Goal: Task Accomplishment & Management: Manage account settings

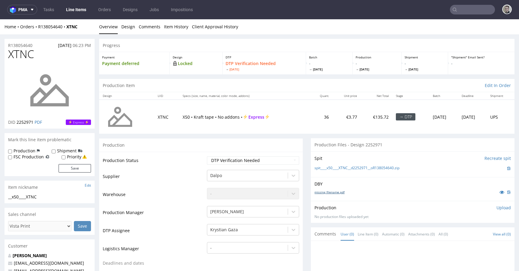
click at [336, 192] on link "missing_filename.pdf" at bounding box center [330, 192] width 30 height 4
click at [342, 170] on link "spit____x50____XTNC__d2252971__oR138054640.zip" at bounding box center [357, 167] width 85 height 5
click at [126, 33] on link "Design" at bounding box center [128, 26] width 14 height 15
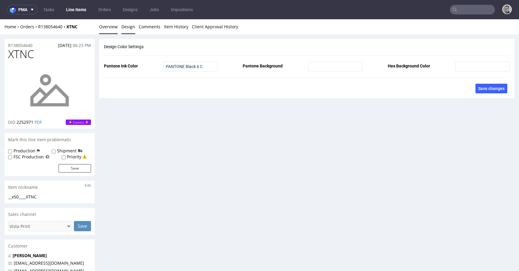
click at [113, 29] on link "Overview" at bounding box center [108, 26] width 19 height 15
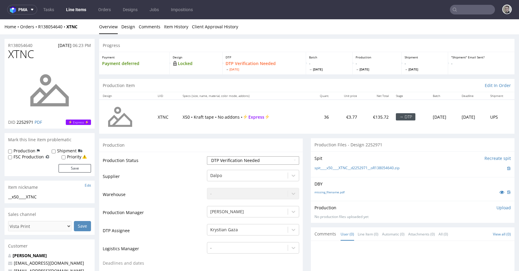
click at [247, 157] on select "Waiting for Artwork Waiting for Diecut Waiting for Mockup Waiting for DTP Waiti…" at bounding box center [253, 160] width 92 height 8
select select "dtp_in_process"
click at [207, 156] on select "Waiting for Artwork Waiting for Diecut Waiting for Mockup Waiting for DTP Waiti…" at bounding box center [253, 160] width 92 height 8
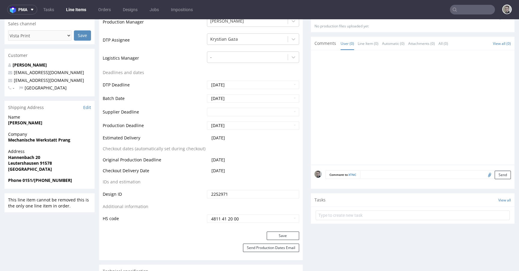
scroll to position [193, 0]
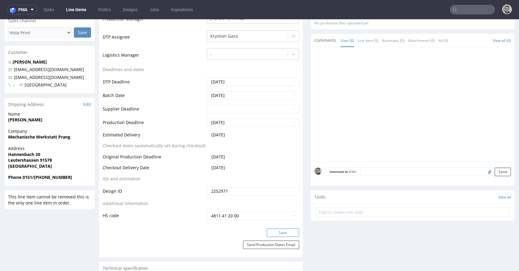
click at [289, 233] on button "Save" at bounding box center [283, 232] width 32 height 8
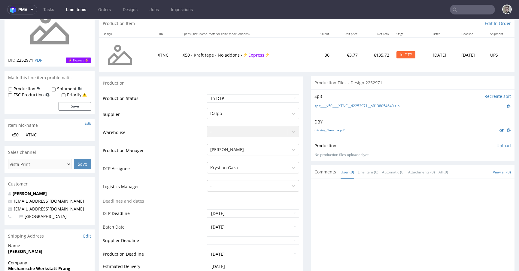
scroll to position [0, 0]
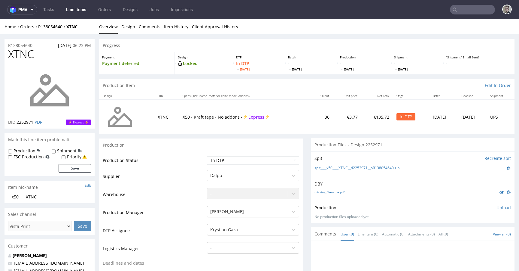
drag, startPoint x: 496, startPoint y: 208, endPoint x: 450, endPoint y: 239, distance: 55.6
click at [497, 208] on p "Upload" at bounding box center [504, 207] width 14 height 6
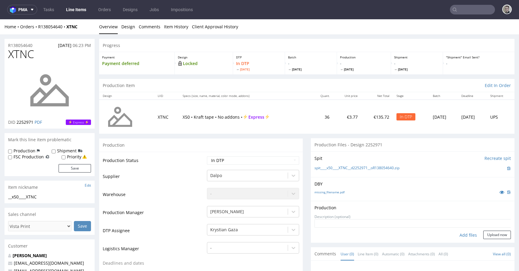
click at [459, 232] on div "Add files" at bounding box center [469, 234] width 30 height 9
type input "C:\fakepath\__x50____XTNC__d2252971__oR138054640__latest__outside.pdf"
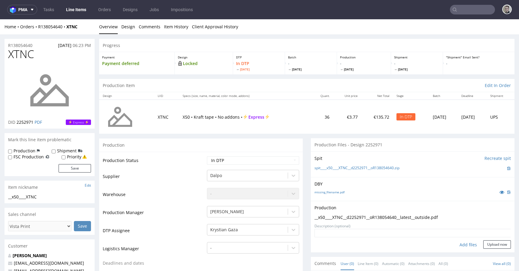
click at [489, 251] on div "Production Upload __x50____XTNC__d2252971__oR138054640__latest__outside.pdf No …" at bounding box center [413, 225] width 204 height 51
click at [491, 245] on button "Upload now" at bounding box center [498, 244] width 28 height 8
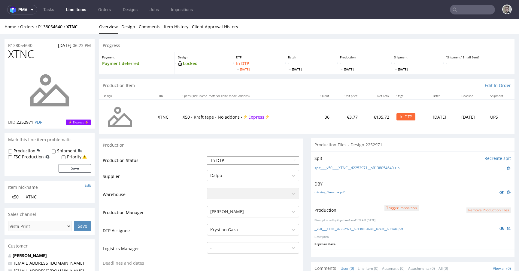
click at [242, 162] on select "Waiting for Artwork Waiting for Diecut Waiting for Mockup Waiting for DTP Waiti…" at bounding box center [253, 160] width 92 height 8
select select "dtp_production_ready"
click at [207, 156] on select "Waiting for Artwork Waiting for Diecut Waiting for Mockup Waiting for DTP Waiti…" at bounding box center [253, 160] width 92 height 8
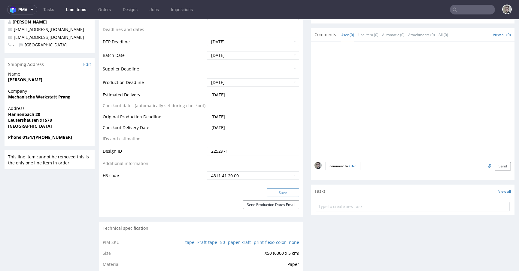
click at [284, 193] on button "Save" at bounding box center [283, 192] width 32 height 8
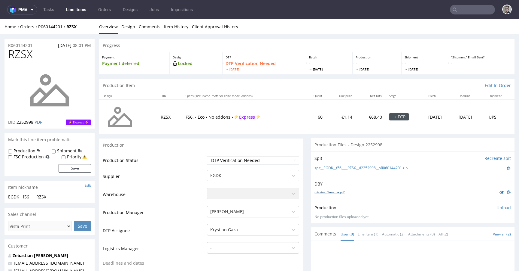
click at [334, 192] on link "missing_filename.pdf" at bounding box center [330, 192] width 30 height 4
click at [366, 168] on link "spit__EGDK__f56____RZSX__d2252998__oR060144201.zip" at bounding box center [361, 167] width 93 height 5
click at [243, 158] on select "Waiting for Artwork Waiting for Diecut Waiting for Mockup Waiting for DTP Waiti…" at bounding box center [253, 160] width 92 height 8
select select "dtp_in_process"
click at [207, 156] on select "Waiting for Artwork Waiting for Diecut Waiting for Mockup Waiting for DTP Waiti…" at bounding box center [253, 160] width 92 height 8
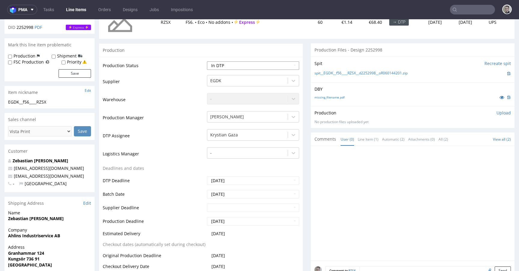
scroll to position [181, 0]
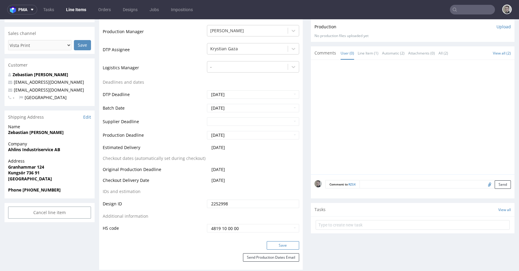
click at [277, 244] on button "Save" at bounding box center [283, 245] width 32 height 8
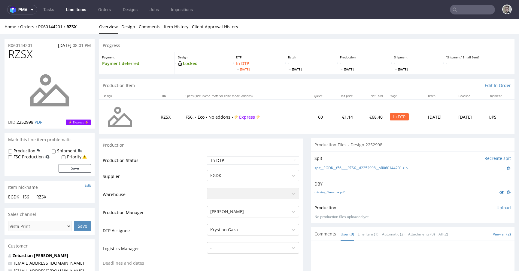
scroll to position [0, 0]
click at [497, 205] on p "Upload" at bounding box center [504, 207] width 14 height 6
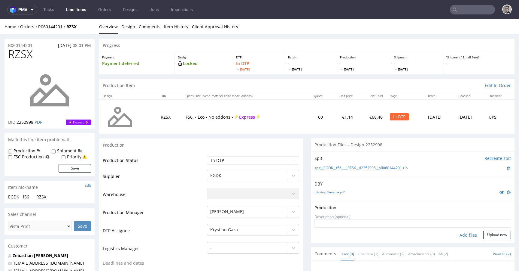
click at [456, 235] on div "Add files" at bounding box center [469, 234] width 30 height 9
type input "C:\fakepath\EGDK__f56____RZSX__d2252998__oR060144201__latest__outside.pdf"
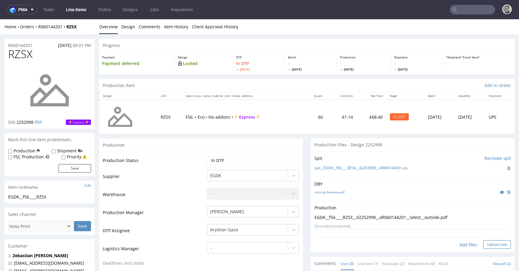
click at [486, 244] on button "Upload now" at bounding box center [498, 244] width 28 height 8
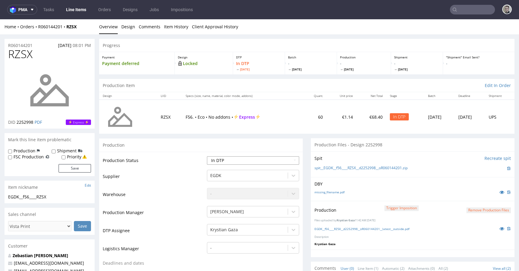
click at [235, 159] on select "Waiting for Artwork Waiting for Diecut Waiting for Mockup Waiting for DTP Waiti…" at bounding box center [253, 160] width 92 height 8
select select "dtp_production_ready"
click at [207, 156] on select "Waiting for Artwork Waiting for Diecut Waiting for Mockup Waiting for DTP Waiti…" at bounding box center [253, 160] width 92 height 8
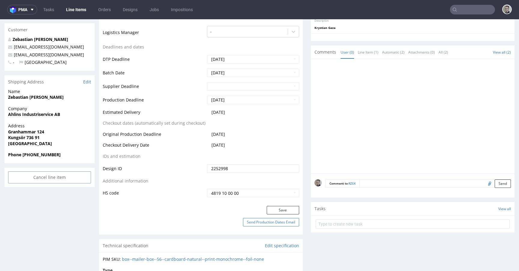
scroll to position [243, 0]
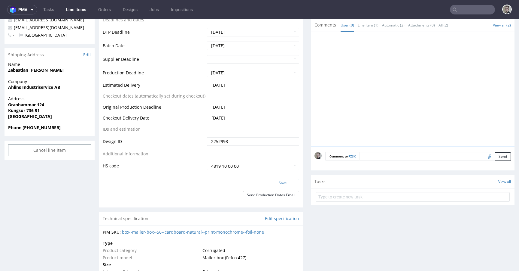
click at [289, 186] on button "Save" at bounding box center [283, 183] width 32 height 8
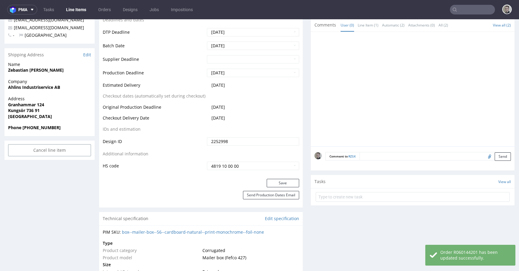
scroll to position [0, 0]
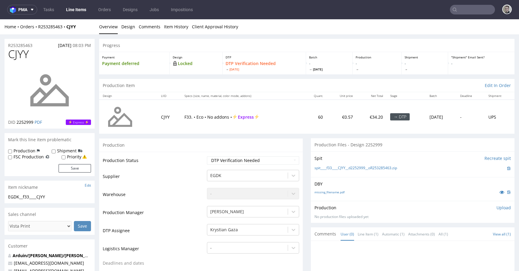
click at [334, 194] on div "missing_filename.pdf" at bounding box center [413, 191] width 197 height 7
click at [335, 193] on link "missing_filename.pdf" at bounding box center [330, 192] width 30 height 4
click at [349, 167] on link "spit____f33____CJYY__d2252999__oR253285463.zip" at bounding box center [356, 167] width 83 height 5
click at [217, 156] on select "Waiting for Artwork Waiting for Diecut Waiting for Mockup Waiting for DTP Waiti…" at bounding box center [253, 160] width 92 height 8
select select "dtp_in_process"
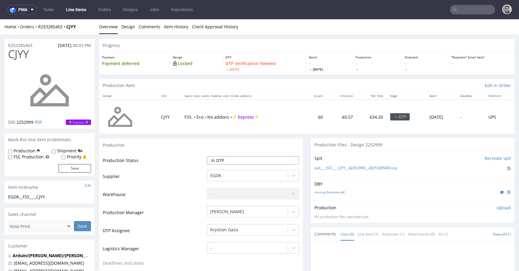
click at [207, 156] on select "Waiting for Artwork Waiting for Diecut Waiting for Mockup Waiting for DTP Waiti…" at bounding box center [253, 160] width 92 height 8
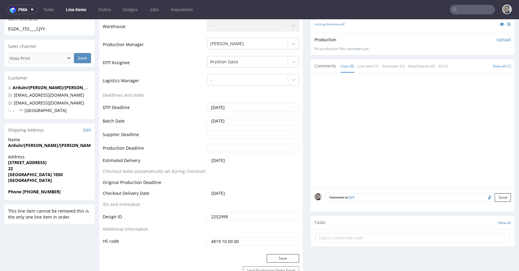
scroll to position [170, 0]
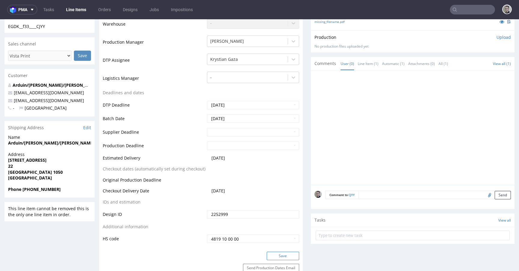
click at [278, 252] on button "Save" at bounding box center [283, 255] width 32 height 8
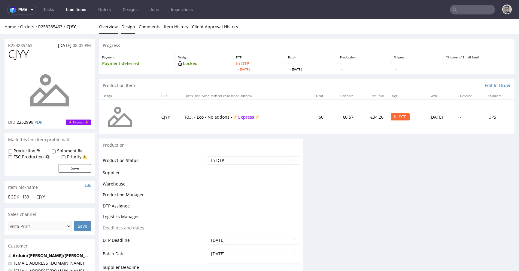
scroll to position [0, 0]
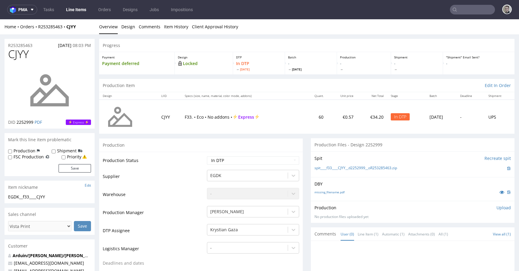
click at [501, 207] on p "Upload" at bounding box center [504, 207] width 14 height 6
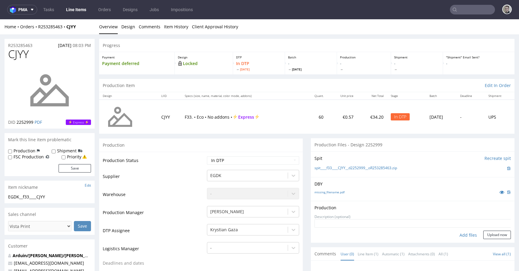
click at [460, 235] on div "Add files" at bounding box center [469, 234] width 30 height 9
type input "C:\fakepath\__f33____CJYY__d2252999__oR253285463__latest__outside.pdf"
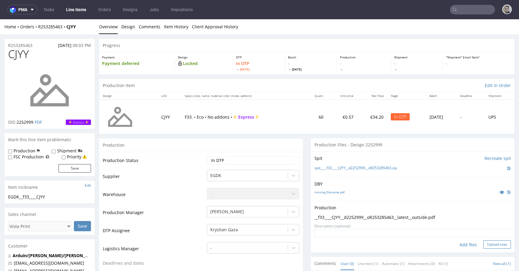
click at [491, 240] on button "Upload now" at bounding box center [498, 244] width 28 height 8
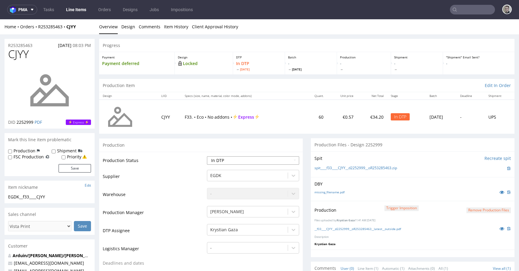
click at [244, 158] on select "Waiting for Artwork Waiting for Diecut Waiting for Mockup Waiting for DTP Waiti…" at bounding box center [253, 160] width 92 height 8
select select "dtp_production_ready"
click at [207, 156] on select "Waiting for Artwork Waiting for Diecut Waiting for Mockup Waiting for DTP Waiti…" at bounding box center [253, 160] width 92 height 8
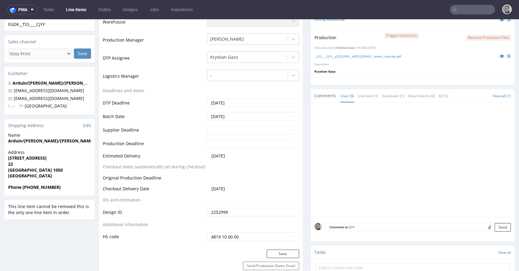
scroll to position [177, 0]
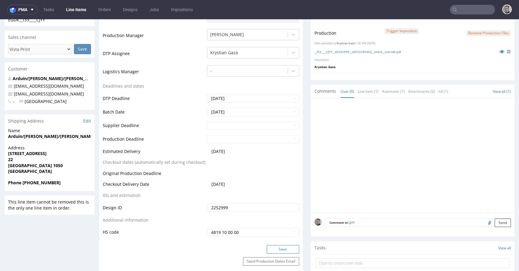
click at [282, 247] on button "Save" at bounding box center [283, 249] width 32 height 8
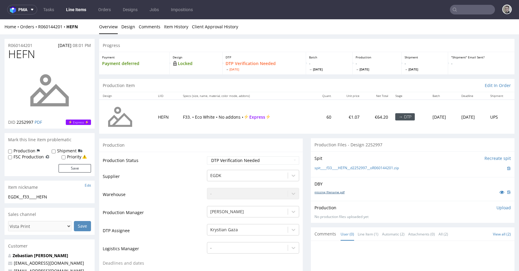
click at [337, 193] on link "missing_filename.pdf" at bounding box center [330, 192] width 30 height 4
click at [359, 166] on link "spit____f33____HEFN__d2252997__oR060144201.zip" at bounding box center [357, 167] width 84 height 5
click at [220, 158] on select "Waiting for Artwork Waiting for Diecut Waiting for Mockup Waiting for DTP Waiti…" at bounding box center [253, 160] width 92 height 8
select select "dtp_in_process"
click at [207, 156] on select "Waiting for Artwork Waiting for Diecut Waiting for Mockup Waiting for DTP Waiti…" at bounding box center [253, 160] width 92 height 8
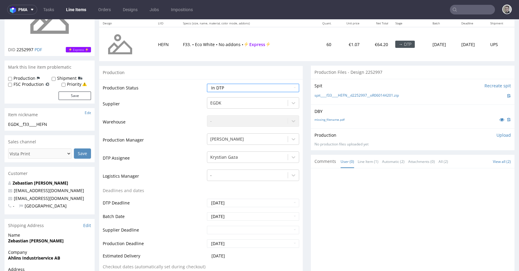
scroll to position [195, 0]
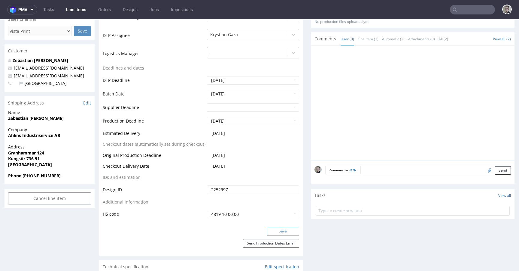
click at [285, 229] on button "Save" at bounding box center [283, 231] width 32 height 8
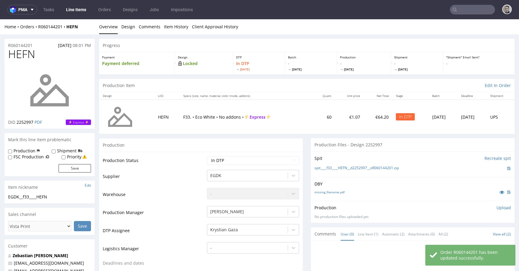
scroll to position [0, 0]
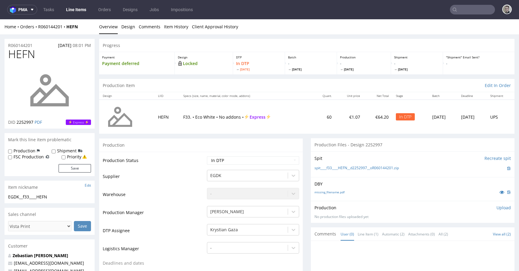
click at [497, 209] on p "Upload" at bounding box center [504, 207] width 14 height 6
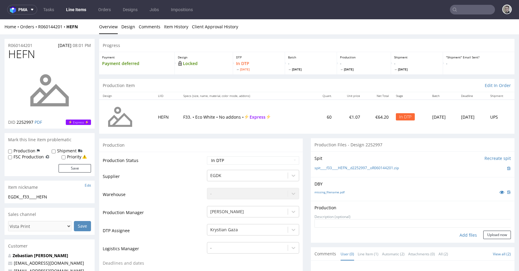
click at [455, 235] on div "Add files" at bounding box center [469, 234] width 30 height 9
type input "C:\fakepath\__f33____HEFN__d2252997__oR060144201__latest__outside.pdf"
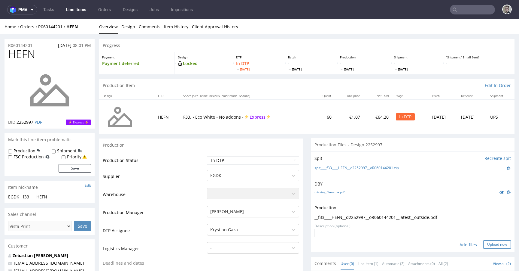
click at [499, 247] on button "Upload now" at bounding box center [498, 244] width 28 height 8
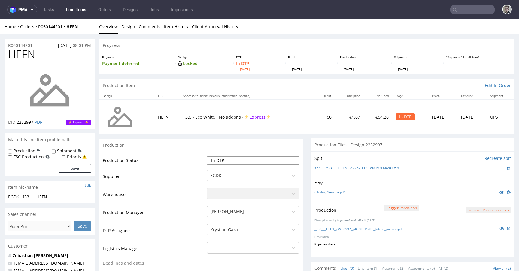
click at [254, 162] on select "Waiting for Artwork Waiting for Diecut Waiting for Mockup Waiting for DTP Waiti…" at bounding box center [253, 160] width 92 height 8
select select "dtp_production_ready"
click at [207, 156] on select "Waiting for Artwork Waiting for Diecut Waiting for Mockup Waiting for DTP Waiti…" at bounding box center [253, 160] width 92 height 8
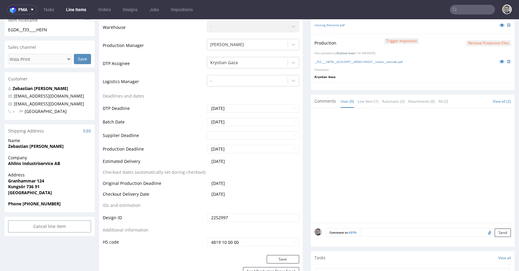
scroll to position [183, 0]
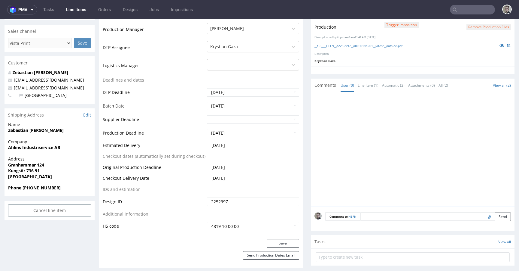
drag, startPoint x: 279, startPoint y: 242, endPoint x: 276, endPoint y: 194, distance: 47.9
click at [279, 242] on button "Save" at bounding box center [283, 243] width 32 height 8
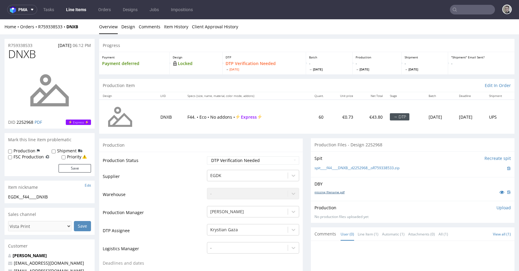
click at [333, 192] on link "missing_filename.pdf" at bounding box center [330, 192] width 30 height 4
click at [380, 167] on link "spit____f44____DNXB__d2252968__oR759338533.zip" at bounding box center [357, 167] width 85 height 5
click at [251, 157] on select "Waiting for Artwork Waiting for Diecut Waiting for Mockup Waiting for DTP Waiti…" at bounding box center [253, 160] width 92 height 8
select select "dtp_in_process"
click at [207, 156] on select "Waiting for Artwork Waiting for Diecut Waiting for Mockup Waiting for DTP Waiti…" at bounding box center [253, 160] width 92 height 8
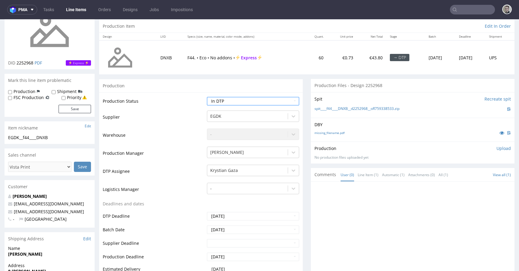
scroll to position [193, 0]
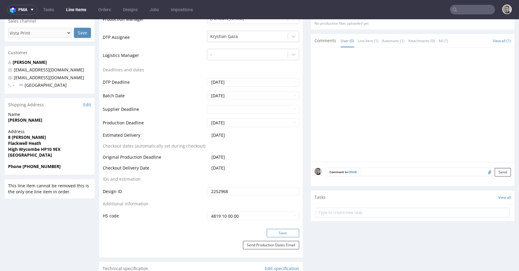
click at [288, 229] on button "Save" at bounding box center [283, 232] width 32 height 8
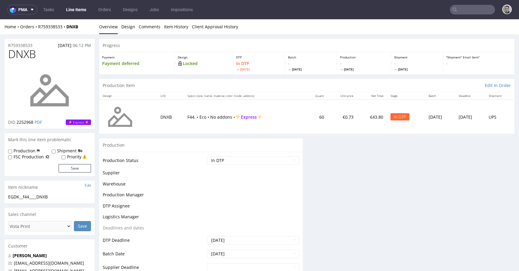
scroll to position [0, 0]
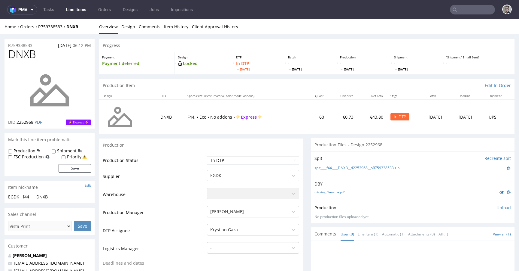
click at [497, 206] on p "Upload" at bounding box center [504, 207] width 14 height 6
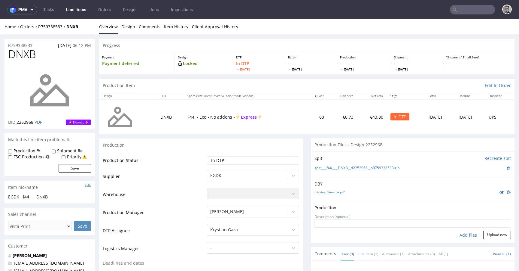
click at [458, 235] on div "Add files" at bounding box center [469, 234] width 30 height 9
type input "C:\fakepath\__f44____DNXB__d2252968__oR759338533__latest__outside.pdf"
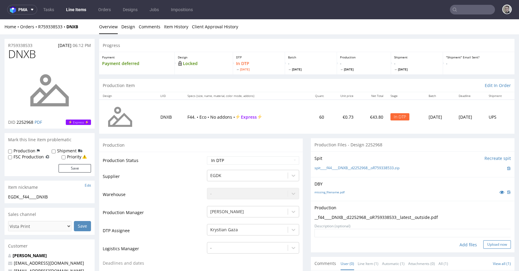
click at [497, 247] on button "Upload now" at bounding box center [498, 244] width 28 height 8
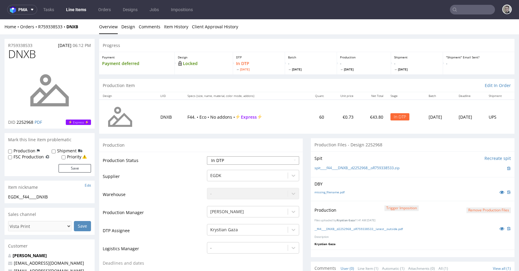
click at [236, 156] on select "Waiting for Artwork Waiting for Diecut Waiting for Mockup Waiting for DTP Waiti…" at bounding box center [253, 160] width 92 height 8
select select "dtp_production_ready"
click at [207, 156] on select "Waiting for Artwork Waiting for Diecut Waiting for Mockup Waiting for DTP Waiti…" at bounding box center [253, 160] width 92 height 8
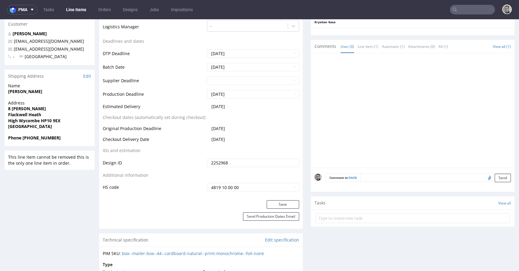
scroll to position [225, 0]
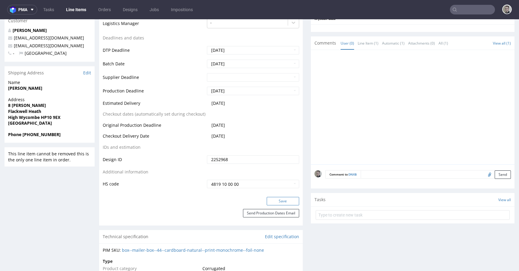
click at [290, 203] on button "Save" at bounding box center [283, 201] width 32 height 8
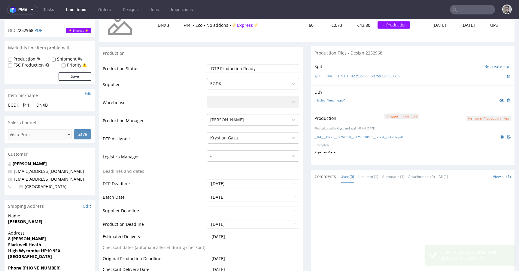
scroll to position [0, 0]
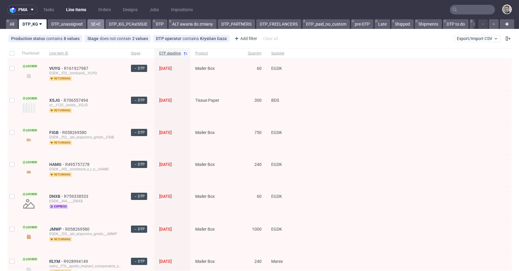
click at [96, 25] on link "SE+E" at bounding box center [95, 24] width 17 height 10
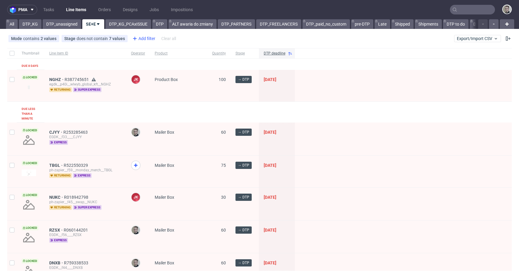
click at [144, 38] on div "Add filter" at bounding box center [143, 39] width 26 height 10
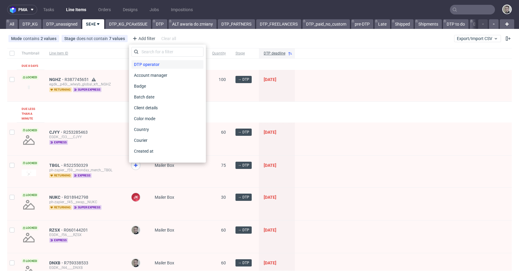
click at [160, 65] on span "DTP operator" at bounding box center [147, 64] width 30 height 8
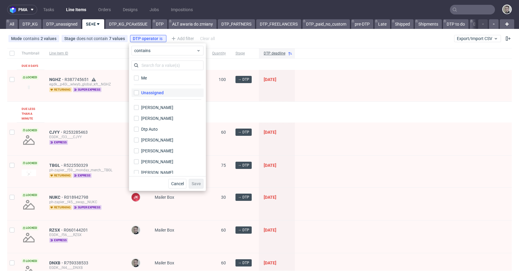
click at [163, 91] on div "Unassigned" at bounding box center [152, 93] width 23 height 6
click at [139, 91] on input "Unassigned" at bounding box center [136, 92] width 5 height 5
checkbox input "true"
click at [198, 181] on span "Save" at bounding box center [196, 183] width 9 height 4
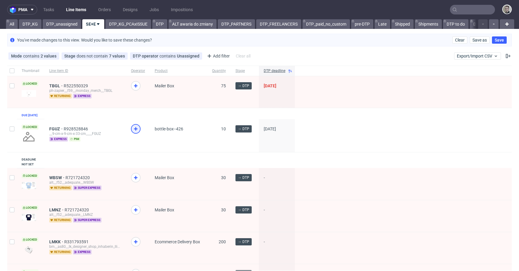
click at [135, 129] on div at bounding box center [136, 129] width 10 height 10
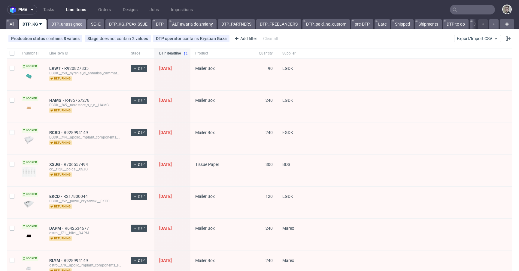
click at [75, 26] on link "DTP_unassigned" at bounding box center [67, 24] width 38 height 10
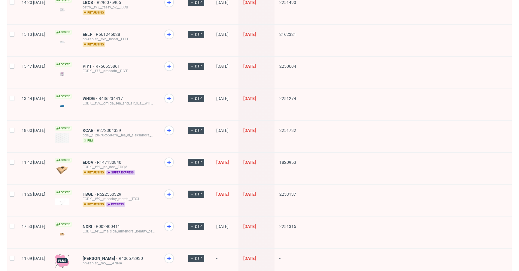
scroll to position [227, 0]
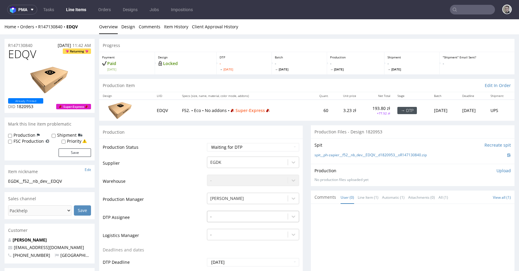
click at [243, 212] on div "-" at bounding box center [253, 214] width 92 height 8
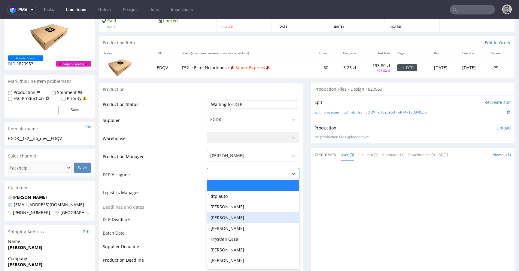
scroll to position [43, 0]
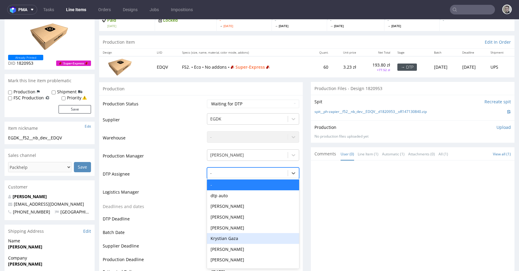
click at [236, 236] on div "Krystian Gaza" at bounding box center [253, 238] width 92 height 11
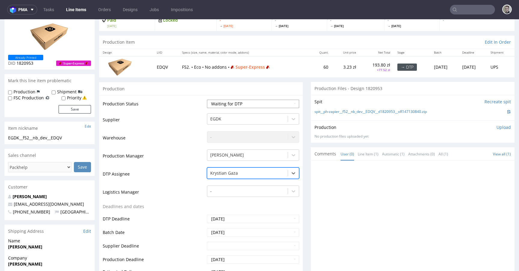
click at [257, 103] on select "Waiting for Artwork Waiting for Diecut Waiting for Mockup Waiting for DTP Waiti…" at bounding box center [253, 103] width 92 height 8
select select "dtp_in_process"
click at [207, 99] on select "Waiting for Artwork Waiting for Diecut Waiting for Mockup Waiting for DTP Waiti…" at bounding box center [253, 103] width 92 height 8
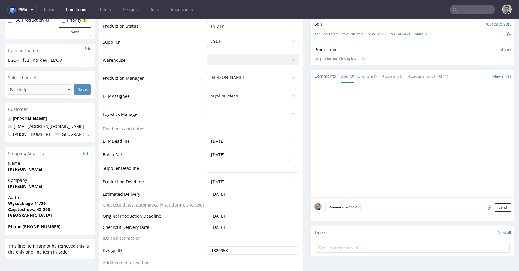
scroll to position [156, 0]
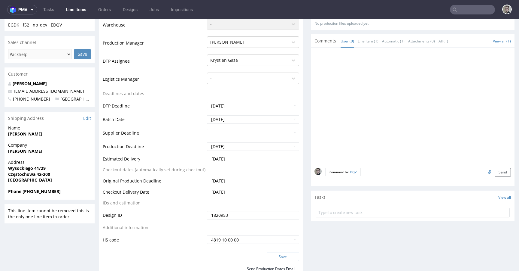
click at [283, 254] on button "Save" at bounding box center [283, 256] width 32 height 8
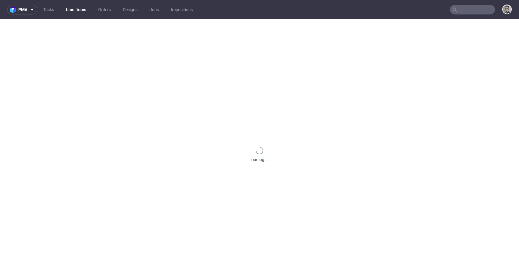
scroll to position [0, 0]
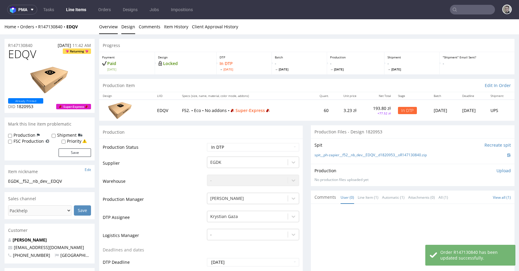
click at [124, 25] on link "Design" at bounding box center [128, 26] width 14 height 15
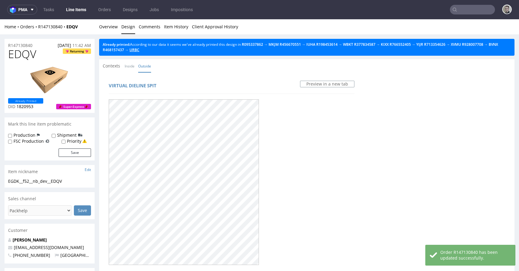
drag, startPoint x: 173, startPoint y: 51, endPoint x: 146, endPoint y: 44, distance: 27.2
click at [110, 27] on link "Overview" at bounding box center [108, 26] width 19 height 15
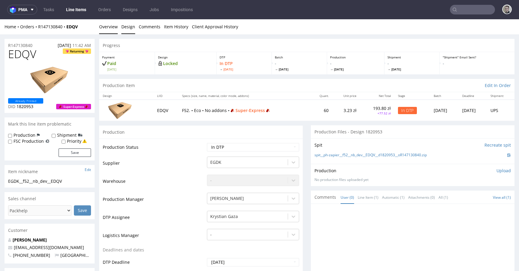
click at [126, 28] on link "Design" at bounding box center [128, 26] width 14 height 15
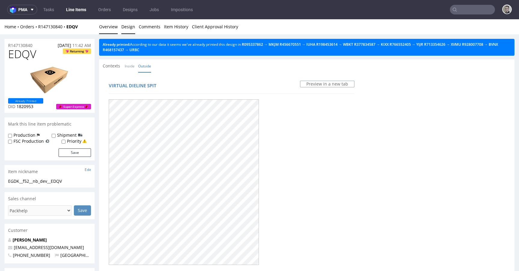
click at [112, 26] on link "Overview" at bounding box center [108, 26] width 19 height 15
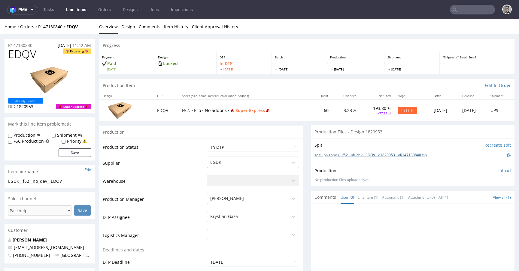
click at [391, 154] on link "spit__ph-zapier__f52__nb_dev__EDQV__d1820953__oR147130840.zip" at bounding box center [371, 154] width 112 height 5
click at [19, 54] on span "EDQV" at bounding box center [22, 54] width 28 height 12
click at [497, 171] on p "Upload" at bounding box center [504, 170] width 14 height 6
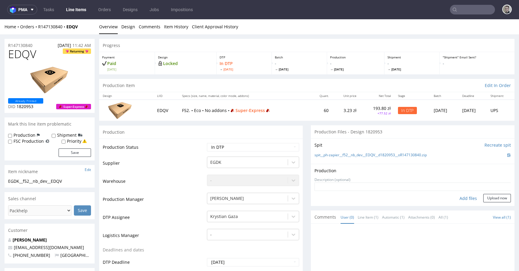
click at [460, 198] on div "Add files" at bounding box center [469, 198] width 30 height 9
type input "C:\fakepath\ph-zapier__f52__nb_dev__EDQV__d1820953__oR147130840__latest__outsid…"
click at [470, 203] on div "Add files" at bounding box center [469, 198] width 30 height 9
click at [479, 210] on div "Comments User (0) Line Item (1) Automatic (1) Attachments (0) All (1) View all …" at bounding box center [413, 216] width 204 height 13
click at [459, 198] on div "Add files" at bounding box center [469, 198] width 30 height 9
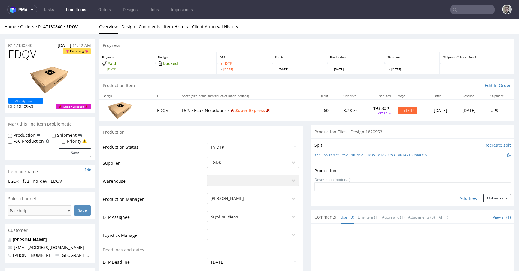
type input "C:\fakepath\ph-zapier__f52__nb_dev__EDQV__d1820953__oR147130840__latest__outsid…"
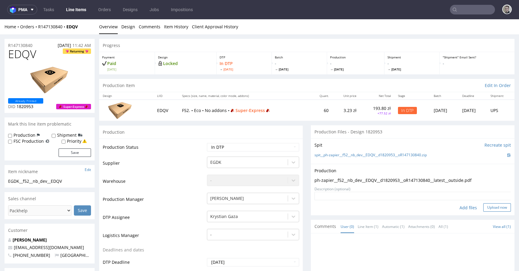
click at [498, 206] on button "Upload now" at bounding box center [498, 207] width 28 height 8
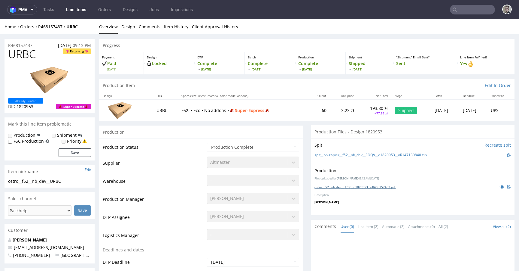
click at [344, 187] on link "ostro__f52__nb_dev__URBC__d1820953__oR468157437.pdf" at bounding box center [355, 187] width 81 height 4
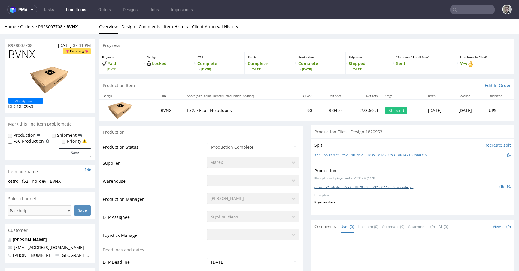
click at [363, 188] on link "ostro__f52__nb_dev__BVNX__d1820953__oR928007708__6__outside.pdf" at bounding box center [364, 187] width 99 height 4
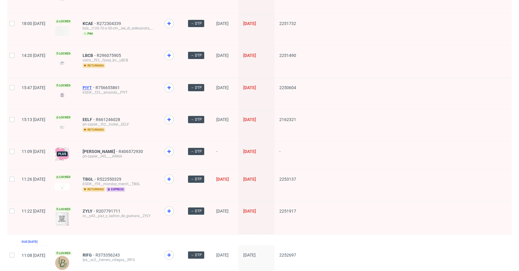
scroll to position [263, 0]
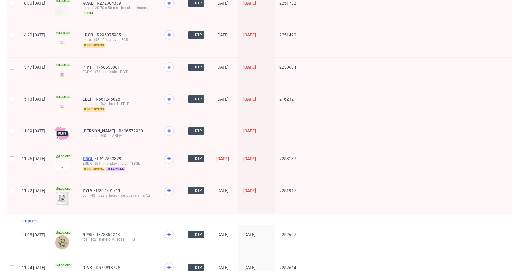
click at [97, 156] on span "TBGL" at bounding box center [90, 158] width 14 height 5
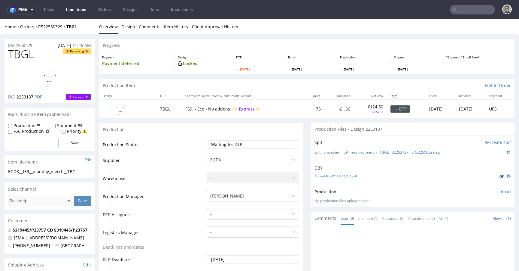
click at [500, 176] on icon at bounding box center [502, 176] width 5 height 4
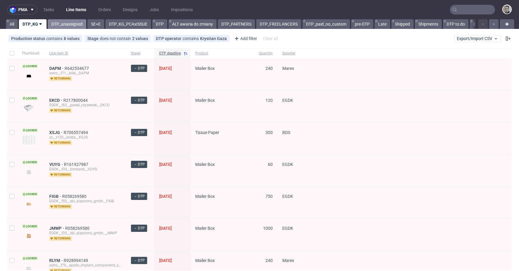
click at [66, 26] on link "DTP_unassigned" at bounding box center [67, 24] width 38 height 10
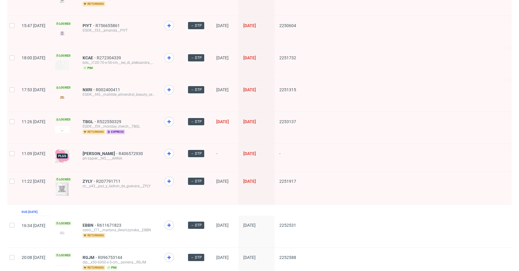
scroll to position [320, 0]
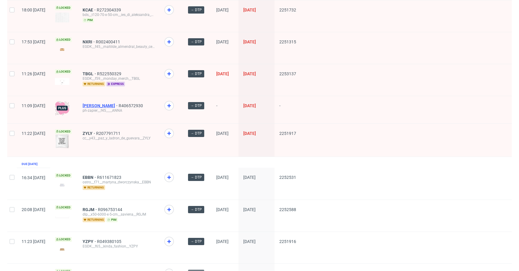
click at [106, 103] on span "[PERSON_NAME]" at bounding box center [101, 105] width 36 height 5
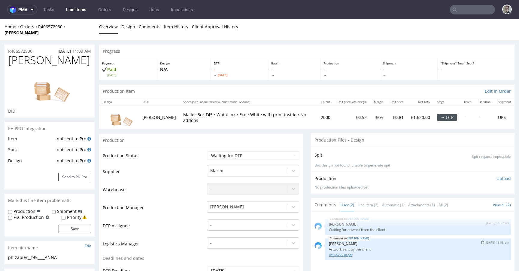
click at [338, 252] on link "R406572930.pdf" at bounding box center [418, 254] width 179 height 5
click at [341, 252] on link "R406572930.pdf" at bounding box center [418, 254] width 179 height 5
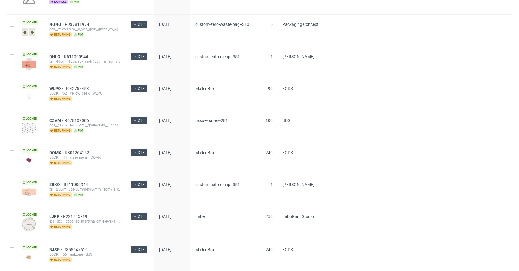
scroll to position [786, 0]
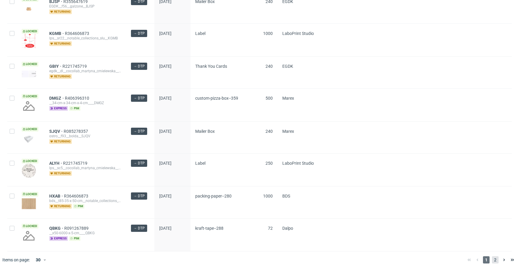
click at [492, 258] on span "2" at bounding box center [495, 259] width 7 height 7
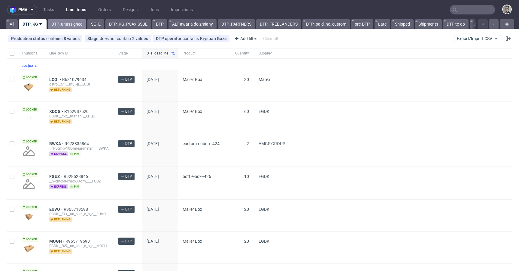
click at [56, 24] on link "DTP_unassigned" at bounding box center [67, 24] width 38 height 10
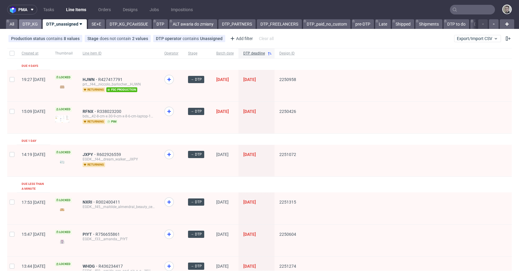
click at [38, 26] on link "DTP_KG" at bounding box center [30, 24] width 23 height 10
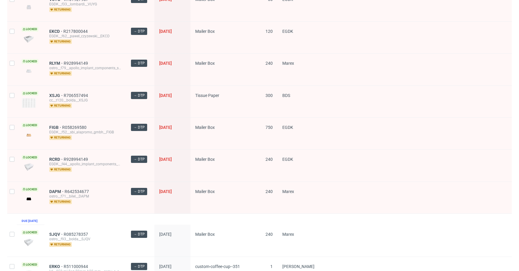
scroll to position [172, 0]
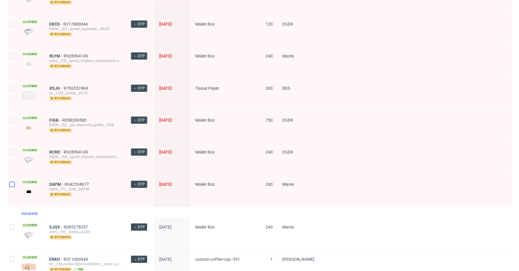
click at [14, 182] on input "checkbox" at bounding box center [12, 184] width 5 height 5
checkbox input "true"
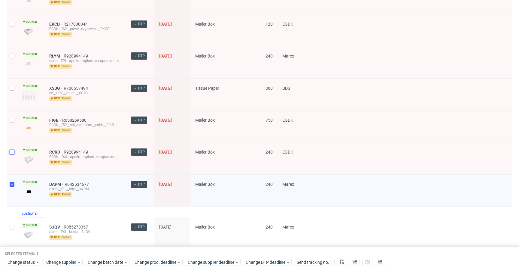
click at [13, 151] on input "checkbox" at bounding box center [12, 151] width 5 height 5
checkbox input "true"
drag, startPoint x: 11, startPoint y: 124, endPoint x: 11, endPoint y: 97, distance: 27.7
click at [11, 124] on div at bounding box center [12, 126] width 10 height 32
checkbox input "true"
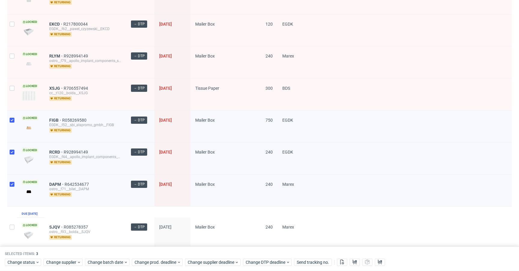
drag, startPoint x: 11, startPoint y: 92, endPoint x: 12, endPoint y: 73, distance: 19.3
click at [11, 92] on div at bounding box center [12, 94] width 10 height 32
checkbox input "true"
click at [12, 54] on input "checkbox" at bounding box center [12, 56] width 5 height 5
checkbox input "true"
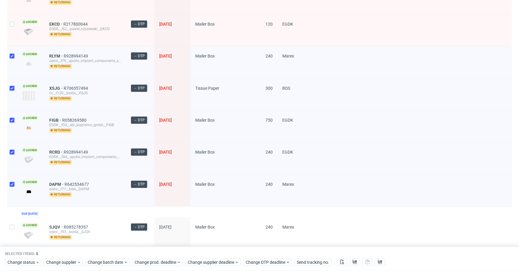
click at [14, 29] on div at bounding box center [12, 30] width 10 height 32
checkbox input "true"
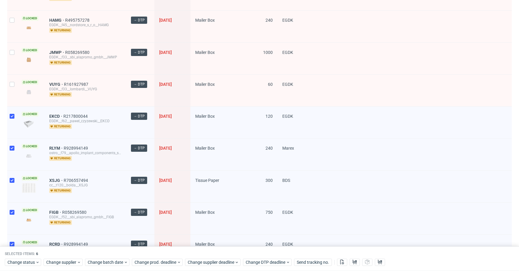
scroll to position [69, 0]
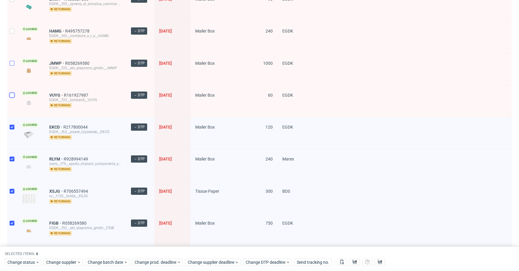
drag, startPoint x: 12, startPoint y: 95, endPoint x: 12, endPoint y: 65, distance: 30.1
click at [11, 95] on input "checkbox" at bounding box center [12, 95] width 5 height 5
checkbox input "true"
click at [13, 63] on input "checkbox" at bounding box center [12, 63] width 5 height 5
checkbox input "true"
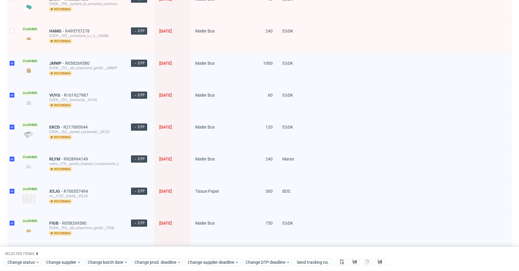
click at [16, 43] on div at bounding box center [12, 37] width 10 height 32
checkbox input "true"
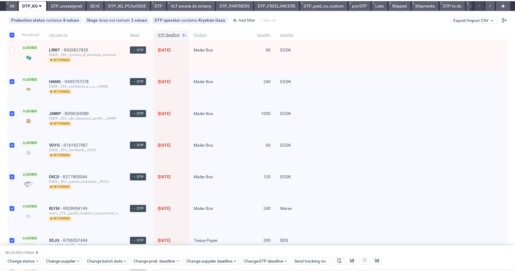
scroll to position [19, 0]
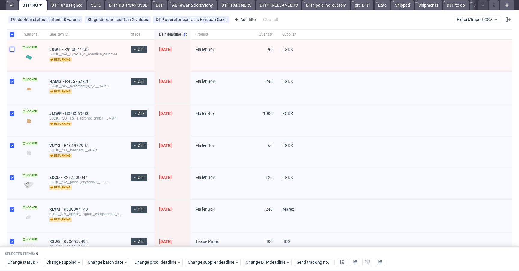
click at [14, 48] on input "checkbox" at bounding box center [12, 49] width 5 height 5
checkbox input "true"
click at [36, 266] on div "Selected items: 10 Change status Change supplier Change batch date Change prod.…" at bounding box center [259, 258] width 519 height 25
click at [34, 257] on div "Change status Change supplier Change batch date Change prod. deadline Change su…" at bounding box center [260, 261] width 510 height 9
click at [34, 260] on span "Change status" at bounding box center [22, 262] width 28 height 6
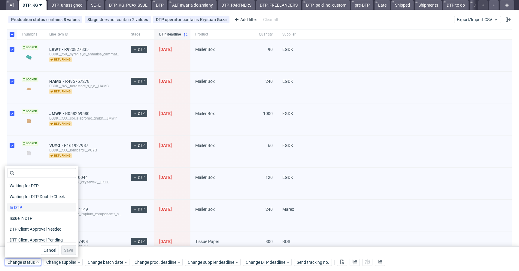
click at [32, 207] on div "In DTP" at bounding box center [41, 207] width 69 height 8
click at [67, 249] on span "Save" at bounding box center [68, 250] width 9 height 4
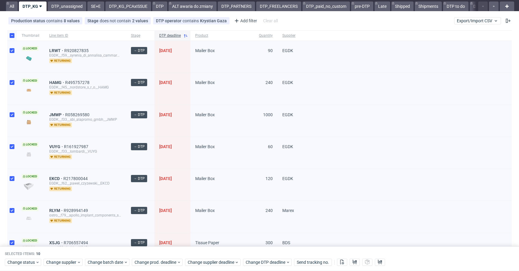
scroll to position [5, 0]
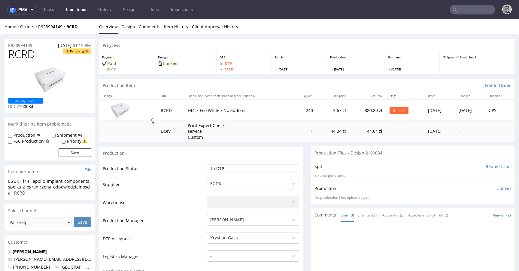
click at [486, 166] on input "Request spit" at bounding box center [498, 166] width 25 height 6
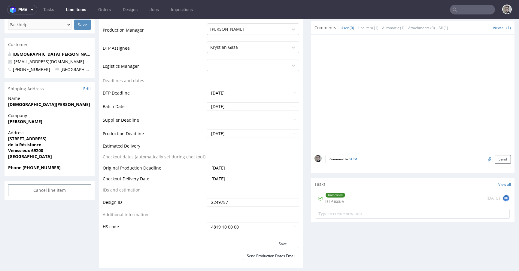
scroll to position [192, 0]
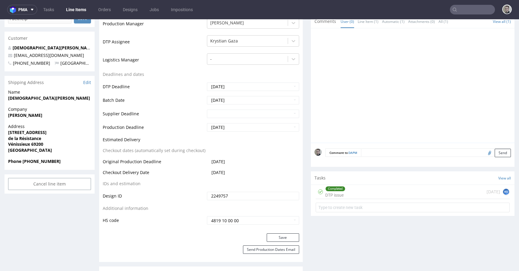
click at [354, 193] on div "Completed DTP issue 1 day ago KG" at bounding box center [413, 192] width 194 height 14
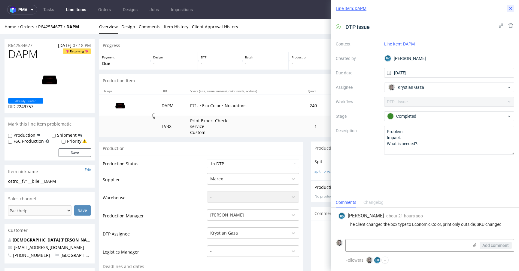
click at [512, 9] on icon at bounding box center [511, 8] width 5 height 5
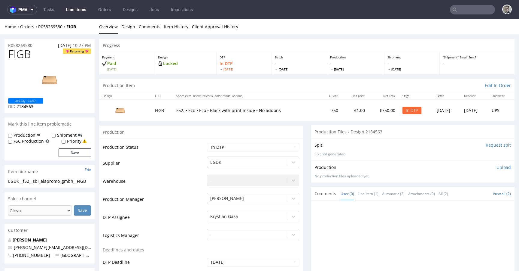
click at [488, 145] on input "Request spit" at bounding box center [498, 145] width 25 height 6
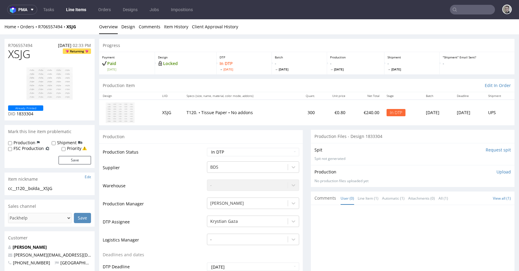
click at [486, 150] on input "Request spit" at bounding box center [498, 150] width 25 height 6
click at [133, 26] on link "Design" at bounding box center [128, 26] width 14 height 15
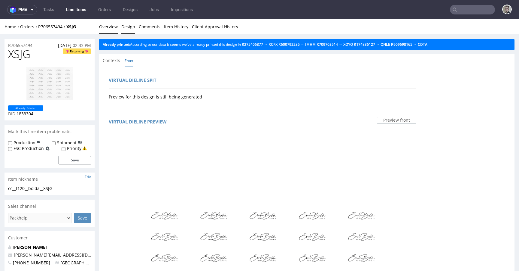
drag, startPoint x: 103, startPoint y: 26, endPoint x: 104, endPoint y: 22, distance: 4.2
click at [103, 26] on link "Overview" at bounding box center [108, 26] width 19 height 15
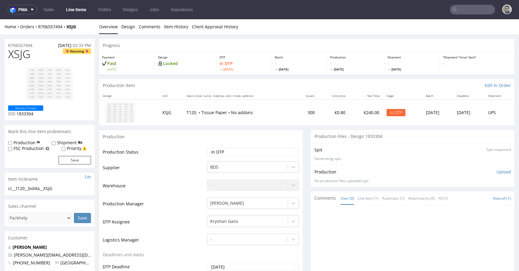
click at [52, 188] on div "cc__t120__bolda__XSJG" at bounding box center [49, 188] width 83 height 6
copy div "cc__t120__bolda__XSJG"
drag, startPoint x: 40, startPoint y: 45, endPoint x: 0, endPoint y: 41, distance: 40.5
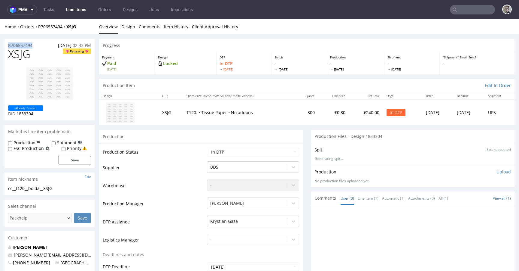
copy p "R706557494"
click at [27, 55] on span "XSJG" at bounding box center [19, 54] width 22 height 12
copy span "XSJG"
click at [497, 174] on p "Upload" at bounding box center [504, 172] width 14 height 6
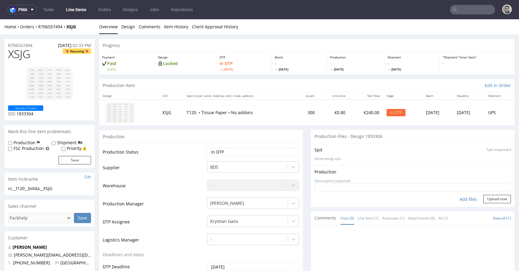
click at [461, 195] on div "Add files" at bounding box center [469, 198] width 30 height 9
type input "C:\fakepath\cc__t120__bolda__XSJG__d1833304__oR706557494__16__outside.pdf"
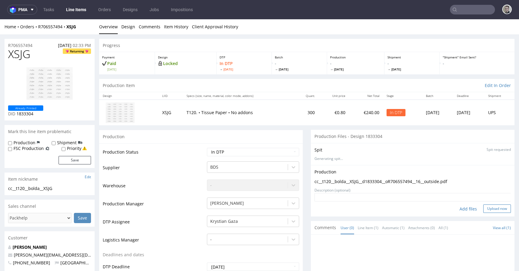
click at [485, 206] on button "Upload now" at bounding box center [498, 208] width 28 height 8
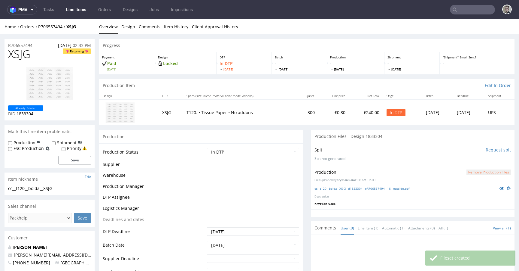
click at [252, 154] on select "Waiting for Artwork Waiting for Diecut Waiting for Mockup Waiting for DTP Waiti…" at bounding box center [253, 152] width 92 height 8
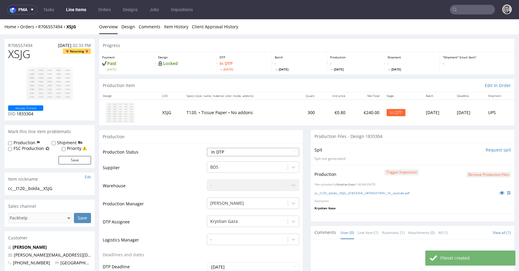
select select "dtp_production_ready"
click at [207, 148] on select "Waiting for Artwork Waiting for Diecut Waiting for Mockup Waiting for DTP Waiti…" at bounding box center [253, 152] width 92 height 8
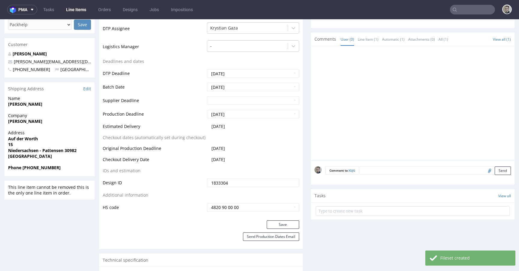
scroll to position [195, 0]
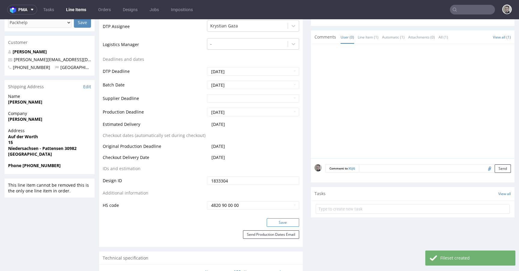
click at [289, 224] on button "Save" at bounding box center [283, 222] width 32 height 8
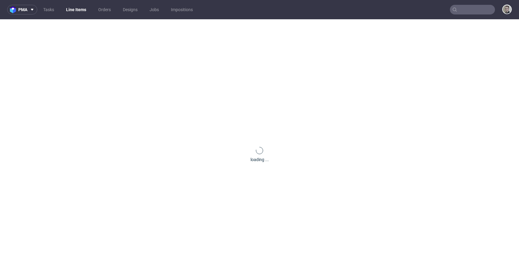
scroll to position [0, 0]
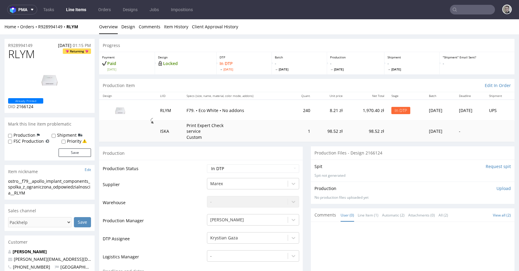
click at [492, 167] on input "Request spit" at bounding box center [498, 166] width 25 height 6
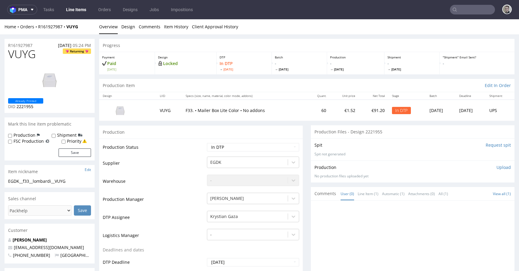
click at [486, 146] on input "Request spit" at bounding box center [498, 145] width 25 height 6
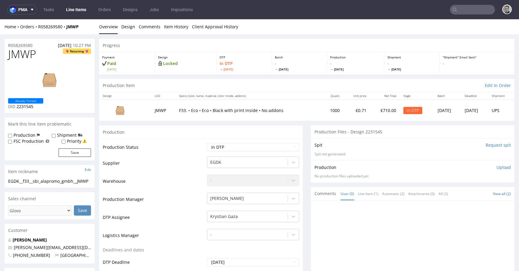
click at [488, 145] on input "Request spit" at bounding box center [498, 145] width 25 height 6
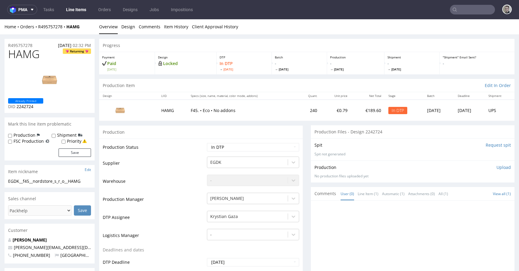
click at [489, 145] on input "Request spit" at bounding box center [498, 145] width 25 height 6
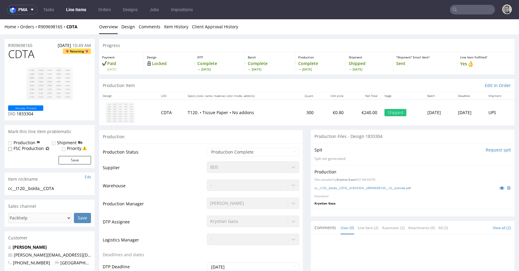
click at [349, 190] on div "cc__t120__bolda__CDTA__d1833304__oR909698165__16__outside.pdf" at bounding box center [413, 187] width 197 height 7
click at [350, 189] on link "cc__t120__bolda__CDTA__d1833304__oR909698165__16__outside.pdf" at bounding box center [363, 187] width 96 height 4
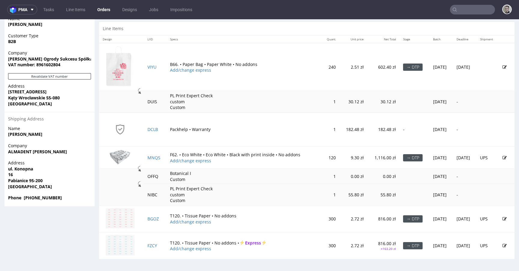
scroll to position [2, 0]
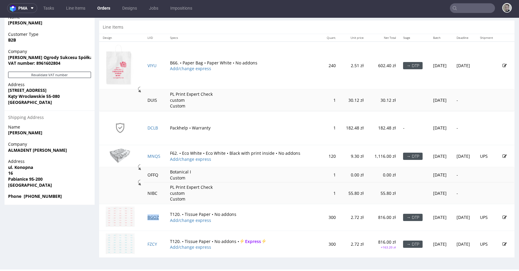
drag, startPoint x: 152, startPoint y: 215, endPoint x: 150, endPoint y: 223, distance: 8.3
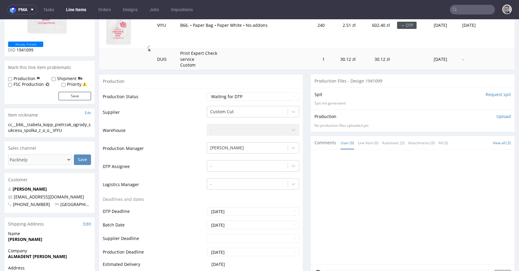
scroll to position [101, 0]
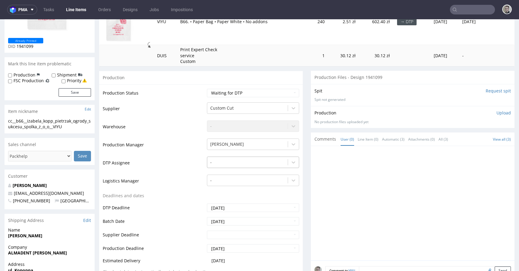
click at [248, 163] on div at bounding box center [247, 161] width 75 height 7
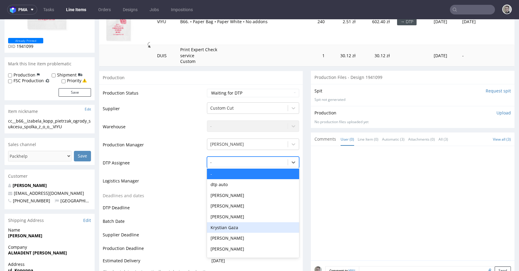
drag, startPoint x: 246, startPoint y: 227, endPoint x: 258, endPoint y: 218, distance: 14.2
click at [246, 227] on div "Krystian Gaza" at bounding box center [253, 227] width 92 height 11
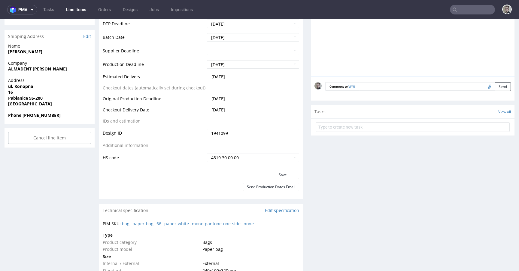
scroll to position [306, 0]
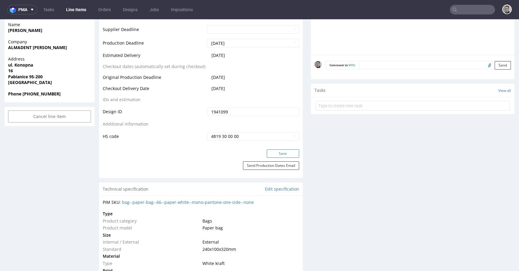
click at [286, 155] on button "Save" at bounding box center [283, 153] width 32 height 8
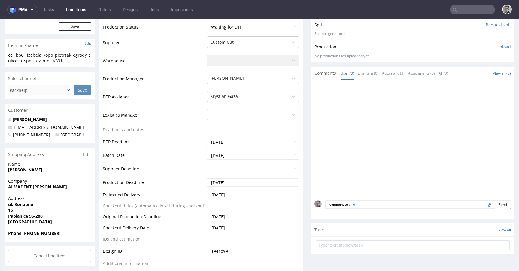
scroll to position [0, 0]
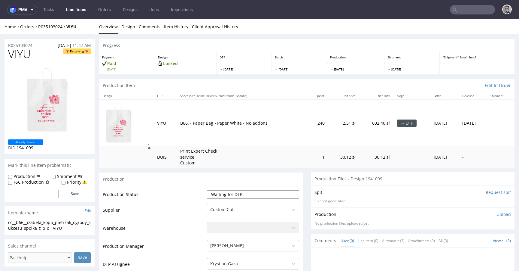
click at [248, 194] on select "Waiting for Artwork Waiting for Diecut Waiting for Mockup Waiting for DTP Waiti…" at bounding box center [253, 194] width 92 height 8
select select "dtp_in_process"
click at [207, 190] on select "Waiting for Artwork Waiting for Diecut Waiting for Mockup Waiting for DTP Waiti…" at bounding box center [253, 194] width 92 height 8
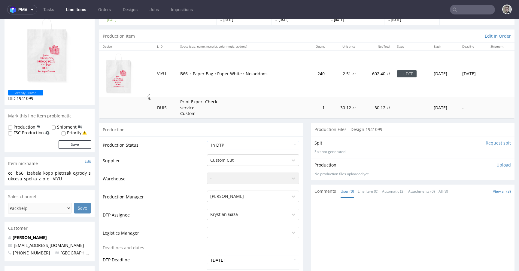
scroll to position [197, 0]
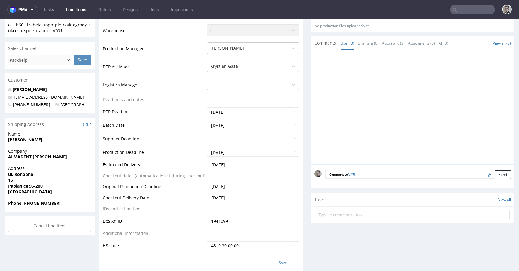
click at [278, 263] on button "Save" at bounding box center [283, 262] width 32 height 8
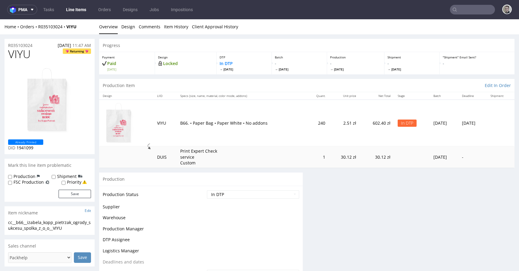
scroll to position [0, 0]
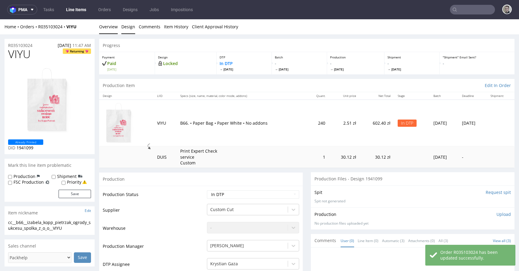
click at [127, 24] on link "Design" at bounding box center [128, 26] width 14 height 15
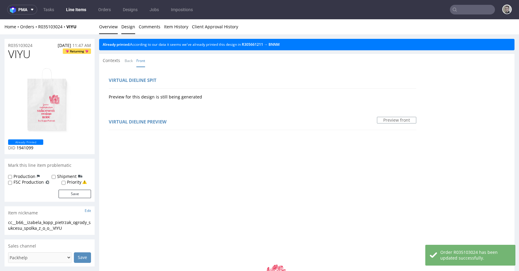
click at [112, 29] on link "Overview" at bounding box center [108, 26] width 19 height 15
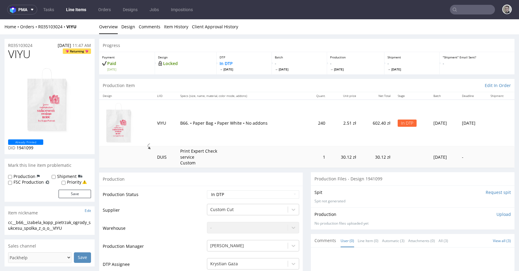
click at [63, 226] on div "cc__b66__izabela_kopp_pietrzak_ogrody_sukcesu_spolka_z_o_o__VIYU" at bounding box center [49, 225] width 83 height 12
copy div "cc__b66__izabela_kopp_pietrzak_ogrody_sukcesu_spolka_z_o_o__VIYU"
drag, startPoint x: 38, startPoint y: 45, endPoint x: 0, endPoint y: 44, distance: 38.5
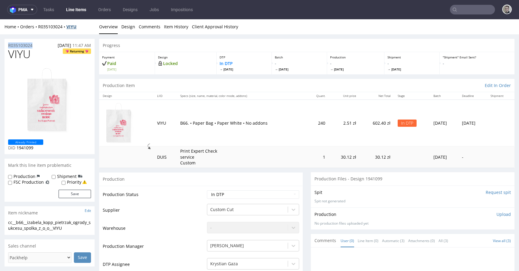
copy p "R035103024"
click at [22, 53] on span "VIYU" at bounding box center [19, 54] width 23 height 12
click at [23, 53] on span "VIYU" at bounding box center [19, 54] width 23 height 12
copy span "VIYU"
click at [492, 217] on div "Production Upload No production files uploaded yet Description (optional) Add f…" at bounding box center [413, 218] width 197 height 14
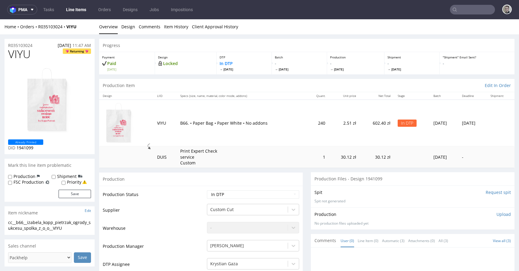
click at [497, 214] on p "Upload" at bounding box center [504, 214] width 14 height 6
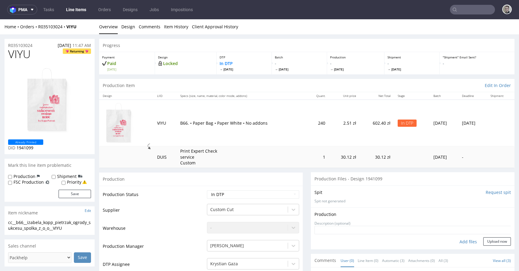
click at [458, 240] on div "Add files" at bounding box center [469, 241] width 30 height 9
type input "C:\fakepath\cc__b66__izabela_kopp_pietrzak_ogrody_sukcesu_spolka_z_o_o__VIYU__d…"
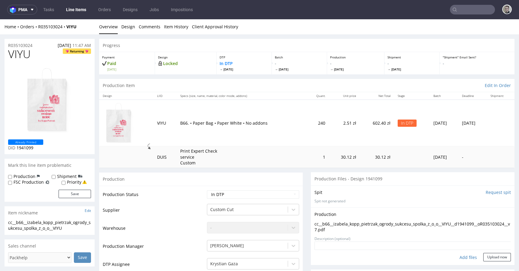
click at [491, 251] on form "Add files Upload now" at bounding box center [413, 251] width 197 height 20
click at [490, 254] on button "Upload now" at bounding box center [498, 256] width 28 height 8
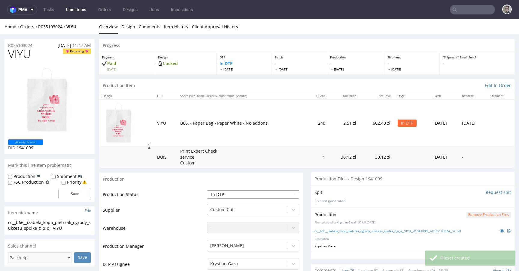
click at [272, 194] on select "Waiting for Artwork Waiting for Diecut Waiting for Mockup Waiting for DTP Waiti…" at bounding box center [253, 194] width 92 height 8
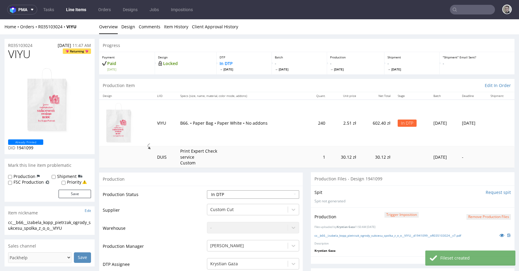
select select "dtp_production_ready"
click at [207, 190] on select "Waiting for Artwork Waiting for Diecut Waiting for Mockup Waiting for DTP Waiti…" at bounding box center [253, 194] width 92 height 8
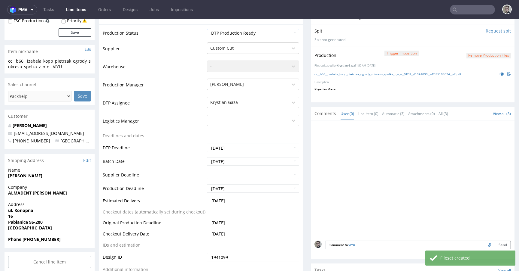
scroll to position [262, 0]
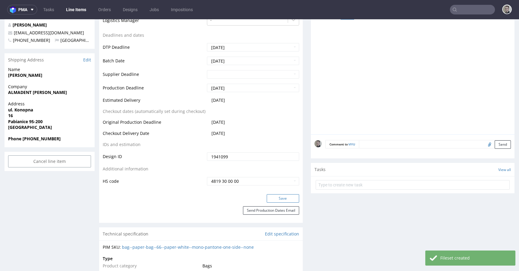
click at [289, 196] on button "Save" at bounding box center [283, 198] width 32 height 8
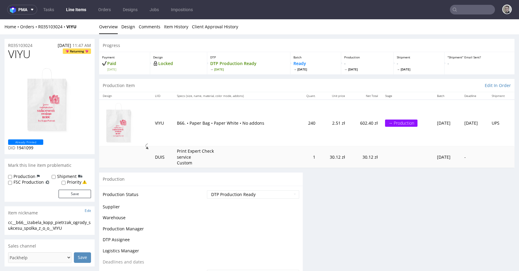
scroll to position [0, 0]
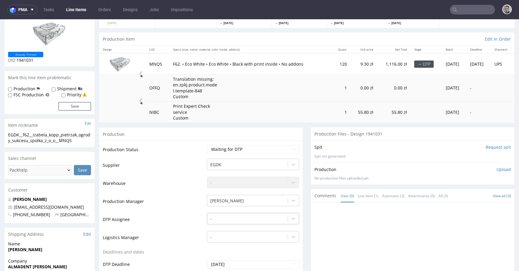
click at [236, 221] on div "-" at bounding box center [253, 217] width 92 height 8
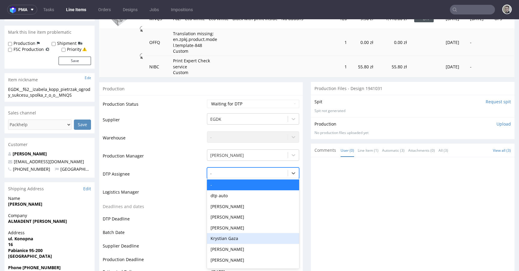
click at [240, 239] on div "Krystian Gaza" at bounding box center [253, 238] width 92 height 11
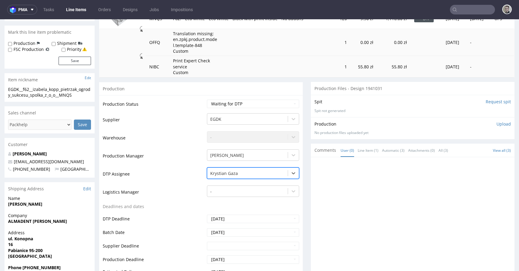
scroll to position [209, 0]
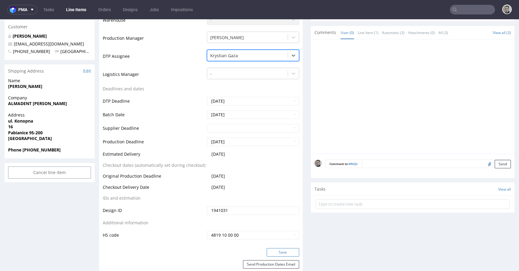
click at [291, 252] on button "Save" at bounding box center [283, 252] width 32 height 8
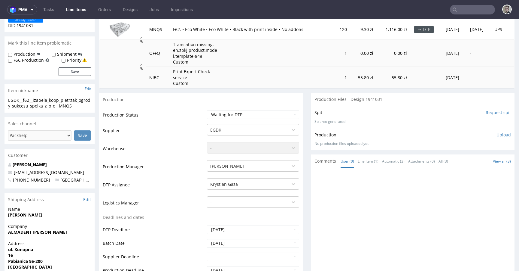
scroll to position [0, 0]
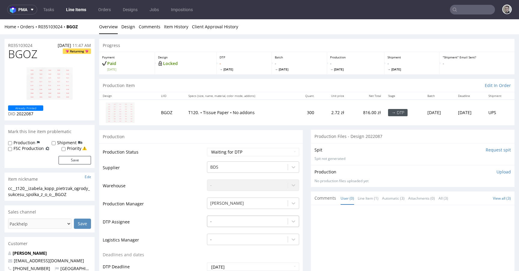
click at [237, 222] on div "-" at bounding box center [253, 219] width 92 height 8
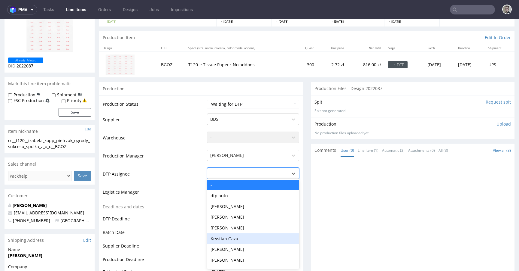
click at [237, 235] on div "Krystian Gaza" at bounding box center [253, 238] width 92 height 11
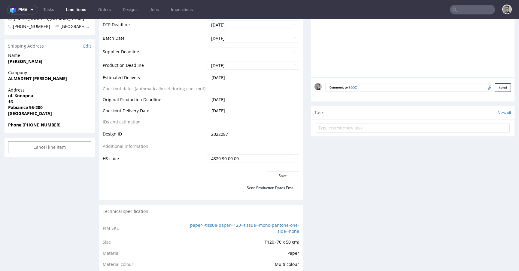
scroll to position [268, 0]
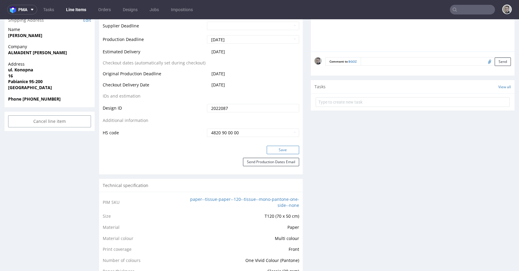
click at [293, 150] on button "Save" at bounding box center [283, 149] width 32 height 8
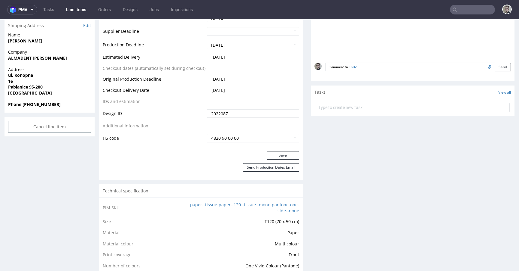
scroll to position [0, 0]
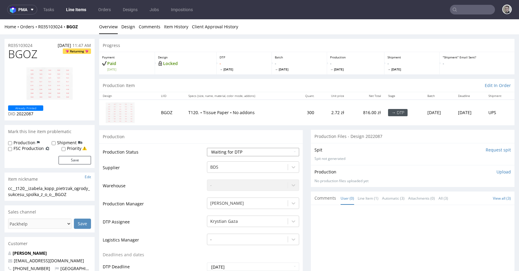
click at [243, 150] on select "Waiting for Artwork Waiting for Diecut Waiting for Mockup Waiting for DTP Waiti…" at bounding box center [253, 152] width 92 height 8
select select "dtp_in_process"
click at [207, 148] on select "Waiting for Artwork Waiting for Diecut Waiting for Mockup Waiting for DTP Waiti…" at bounding box center [253, 152] width 92 height 8
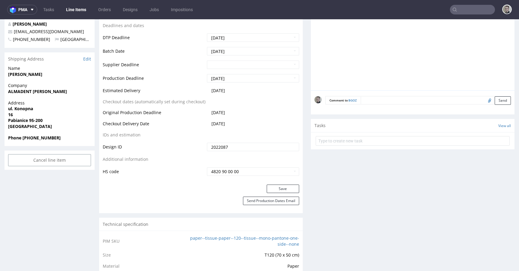
scroll to position [232, 0]
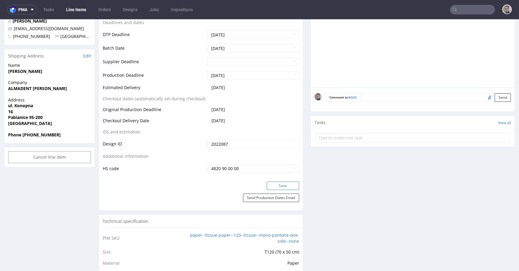
click at [279, 184] on button "Save" at bounding box center [283, 185] width 32 height 8
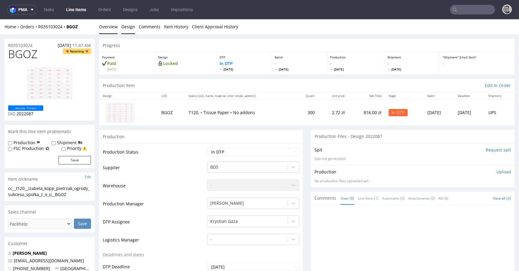
click at [124, 23] on link "Design" at bounding box center [128, 26] width 14 height 15
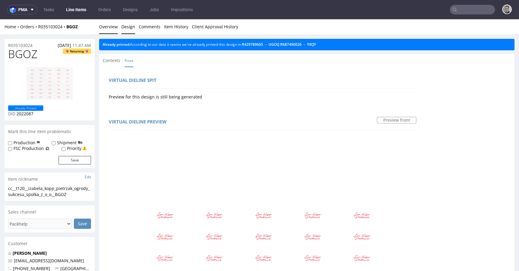
click at [112, 27] on link "Overview" at bounding box center [108, 26] width 19 height 15
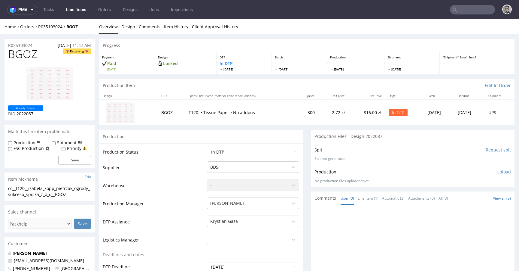
click at [36, 194] on div "cc__t120__izabela_kopp_pietrzak_ogrody_sukcesu_spolka_z_o_o__BGOZ" at bounding box center [49, 191] width 83 height 12
copy div "cc__t120__izabela_kopp_pietrzak_ogrody_sukcesu_spolka_z_o_o__BGOZ"
drag, startPoint x: 41, startPoint y: 44, endPoint x: 0, endPoint y: 43, distance: 41.2
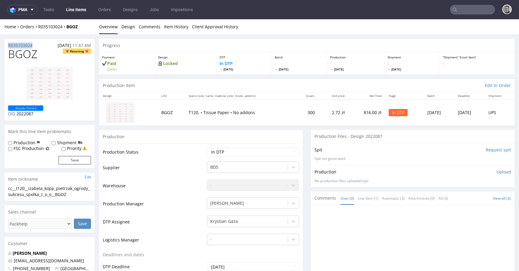
copy p "R035103024"
click at [23, 56] on span "BGOZ" at bounding box center [22, 54] width 29 height 12
copy span "BGOZ"
click at [497, 169] on p "Upload" at bounding box center [504, 172] width 14 height 6
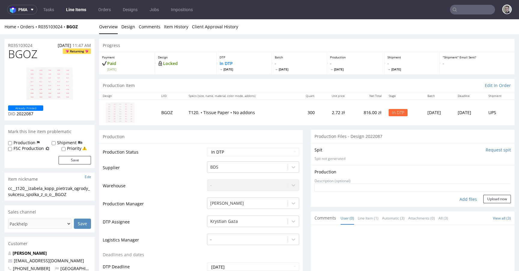
click at [460, 197] on div "Add files" at bounding box center [469, 198] width 30 height 9
type input "C:\fakepath\cc__t120__izabela_kopp_pietrzak_ogrody_sukcesu_spolka_z_o_o__BGOZ__…"
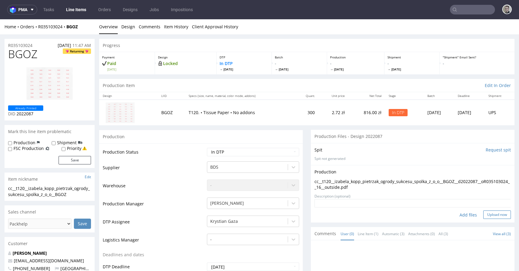
click at [489, 212] on button "Upload now" at bounding box center [498, 214] width 28 height 8
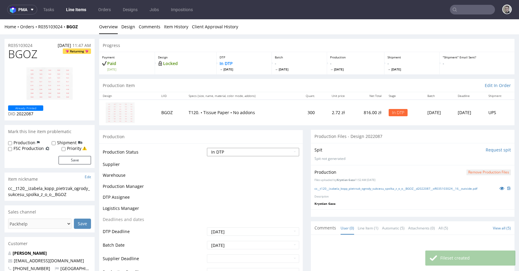
click at [264, 154] on select "Waiting for Artwork Waiting for Diecut Waiting for Mockup Waiting for DTP Waiti…" at bounding box center [253, 152] width 92 height 8
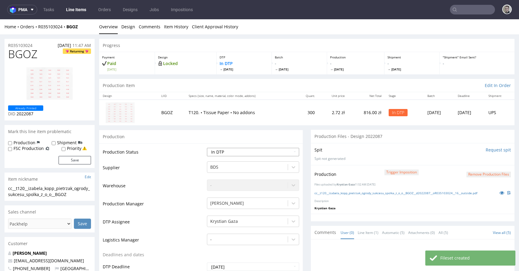
select select "dtp_production_ready"
click at [207, 148] on select "Waiting for Artwork Waiting for Diecut Waiting for Mockup Waiting for DTP Waiti…" at bounding box center [253, 152] width 92 height 8
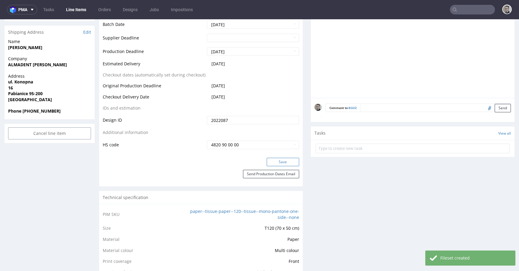
click at [281, 162] on button "Save" at bounding box center [283, 162] width 32 height 8
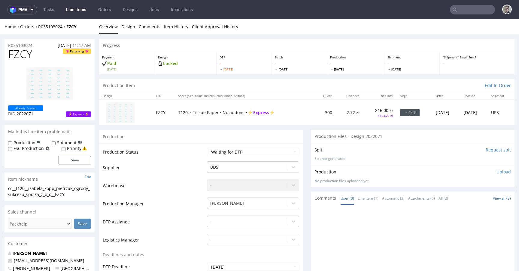
click at [256, 222] on div "-" at bounding box center [253, 219] width 92 height 8
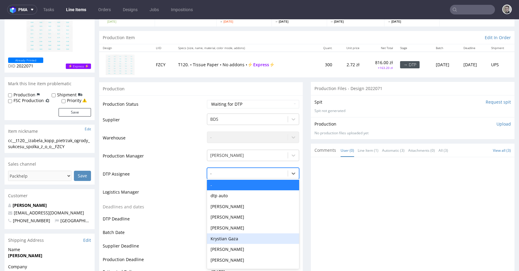
click at [251, 235] on div "Krystian Gaza" at bounding box center [253, 238] width 92 height 11
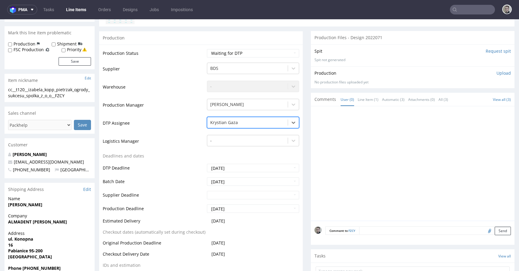
scroll to position [241, 0]
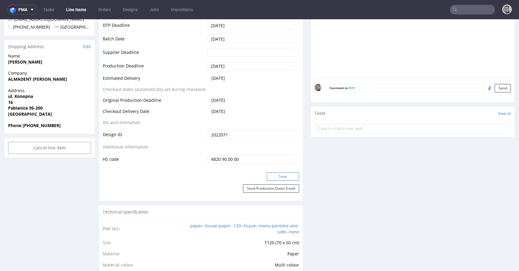
click at [285, 176] on button "Save" at bounding box center [283, 176] width 32 height 8
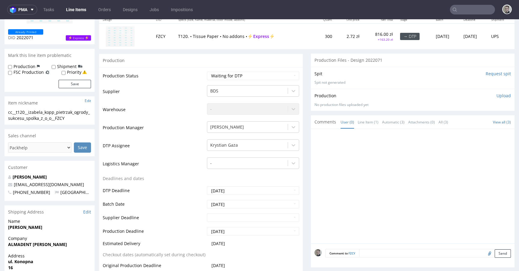
scroll to position [0, 0]
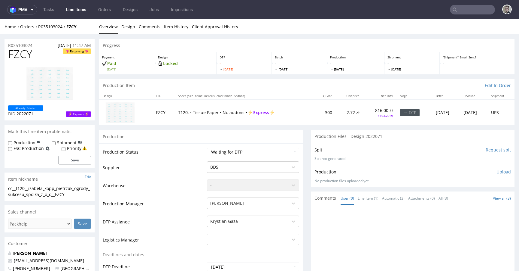
click at [255, 151] on select "Waiting for Artwork Waiting for Diecut Waiting for Mockup Waiting for DTP Waiti…" at bounding box center [253, 152] width 92 height 8
select select "dtp_in_process"
click at [207, 148] on select "Waiting for Artwork Waiting for Diecut Waiting for Mockup Waiting for DTP Waiti…" at bounding box center [253, 152] width 92 height 8
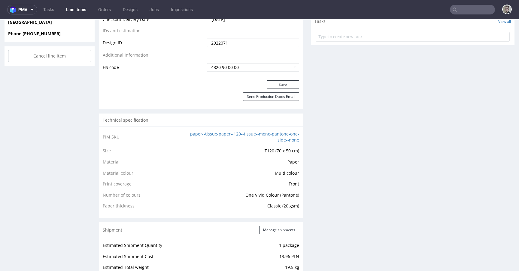
scroll to position [360, 0]
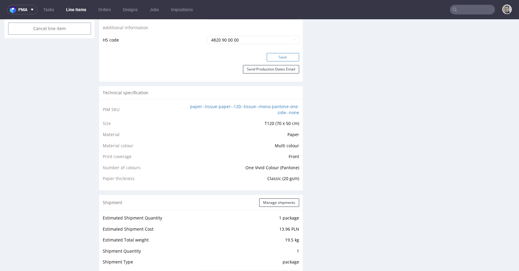
click at [278, 57] on button "Save" at bounding box center [283, 57] width 32 height 8
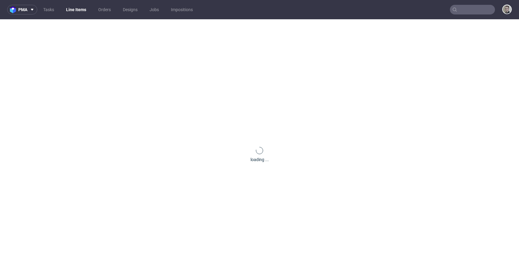
scroll to position [0, 0]
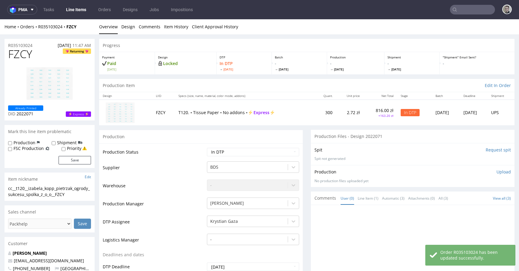
click at [134, 31] on div "Home Orders R035103024 FZCY Overview Design Comments Item History Client Approv…" at bounding box center [259, 26] width 519 height 15
click at [133, 29] on link "Design" at bounding box center [128, 26] width 14 height 15
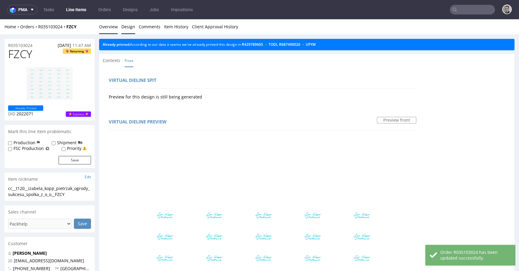
click at [106, 29] on link "Overview" at bounding box center [108, 26] width 19 height 15
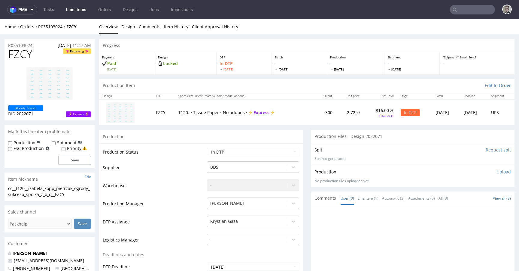
click at [49, 196] on div "cc__t120__izabela_kopp_pietrzak_ogrody_sukcesu_spolka_z_o_o__FZCY" at bounding box center [49, 191] width 83 height 12
copy div "cc__t120__izabela_kopp_pietrzak_ogrody_sukcesu_spolka_z_o_o__FZCY"
drag, startPoint x: 41, startPoint y: 46, endPoint x: 0, endPoint y: 43, distance: 41.0
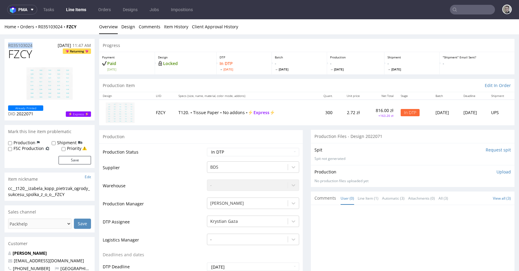
copy p "R035103024"
click at [17, 58] on span "FZCY" at bounding box center [20, 54] width 24 height 12
copy span "FZCY"
drag, startPoint x: 494, startPoint y: 170, endPoint x: 470, endPoint y: 192, distance: 33.4
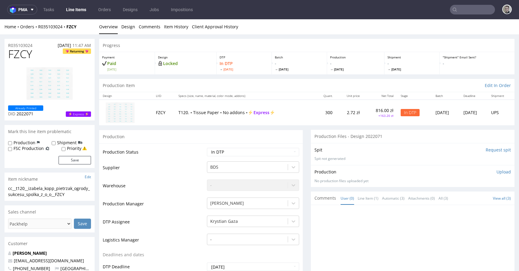
click at [497, 170] on p "Upload" at bounding box center [504, 172] width 14 height 6
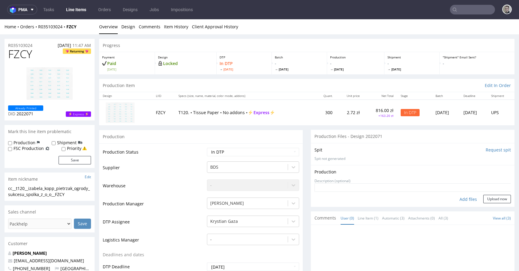
click at [454, 195] on div "Add files" at bounding box center [469, 198] width 30 height 9
type input "C:\fakepath\cc__t120__izabela_kopp_pietrzak_ogrody_sukcesu_spolka_z_o_o__FZCY__…"
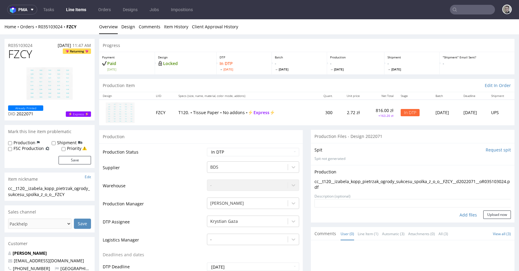
click at [494, 209] on form "Add files Upload now" at bounding box center [413, 209] width 197 height 20
click at [491, 215] on button "Upload now" at bounding box center [498, 214] width 28 height 8
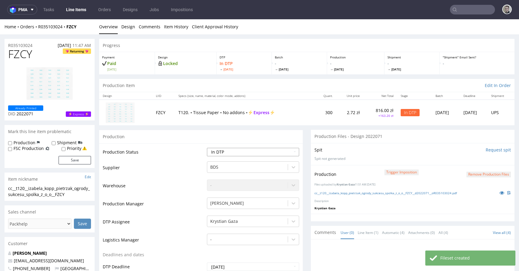
click at [245, 152] on select "Waiting for Artwork Waiting for Diecut Waiting for Mockup Waiting for DTP Waiti…" at bounding box center [253, 152] width 92 height 8
select select "dtp_production_ready"
click at [207, 148] on select "Waiting for Artwork Waiting for Diecut Waiting for Mockup Waiting for DTP Waiti…" at bounding box center [253, 152] width 92 height 8
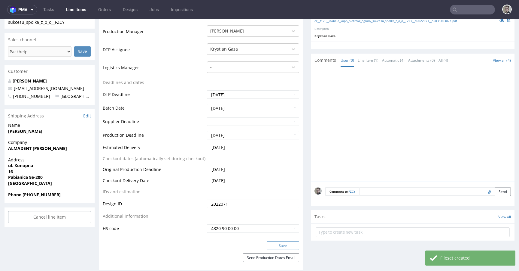
click at [282, 246] on button "Save" at bounding box center [283, 245] width 32 height 8
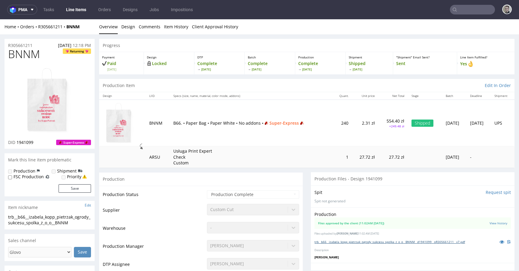
click at [350, 242] on link "trb__b66__izabela_kopp_pietrzak_ogrody_sukcesu_spolka_z_o_o__BNNM__d1941099__oR…" at bounding box center [390, 241] width 151 height 4
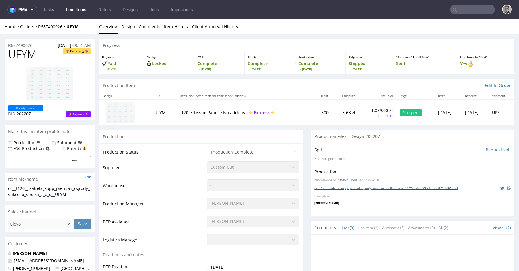
click at [362, 188] on link "cc__t120__izabela_kopp_pietrzak_ogrody_sukcesu_spolka_z_o_o__UFYM__d2022071__oR…" at bounding box center [387, 187] width 144 height 4
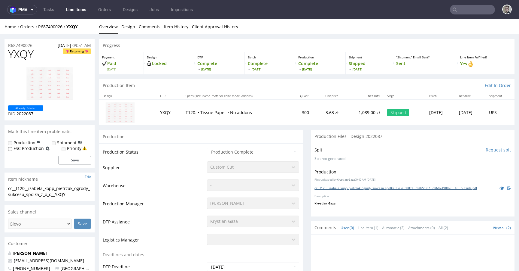
click at [381, 189] on link "cc__t120__izabela_kopp_pietrzak_ogrody_sukcesu_spolka_z_o_o__YXQY__d2022087__oR…" at bounding box center [396, 187] width 163 height 4
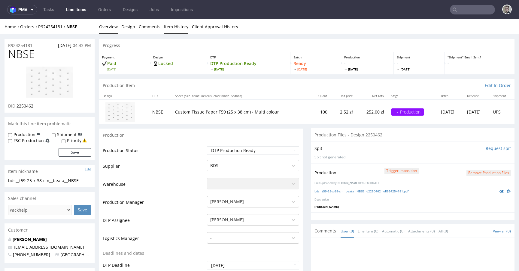
click at [179, 27] on link "Item History" at bounding box center [176, 26] width 24 height 15
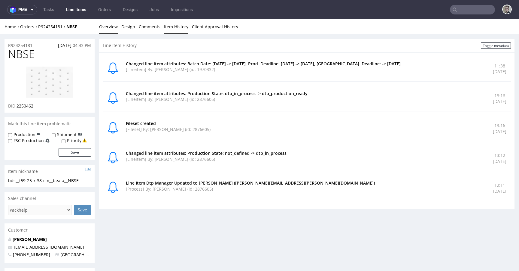
click at [112, 27] on link "Overview" at bounding box center [108, 26] width 19 height 15
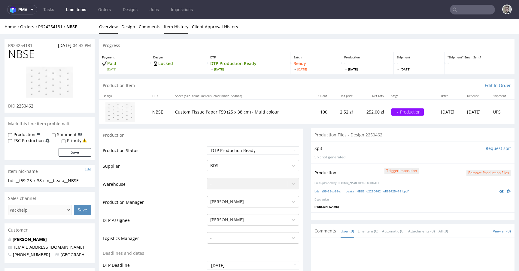
click at [164, 29] on link "Item History" at bounding box center [176, 26] width 24 height 15
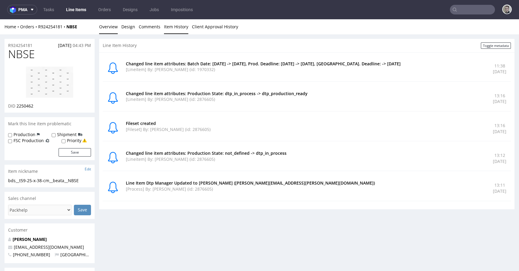
click at [111, 29] on link "Overview" at bounding box center [108, 26] width 19 height 15
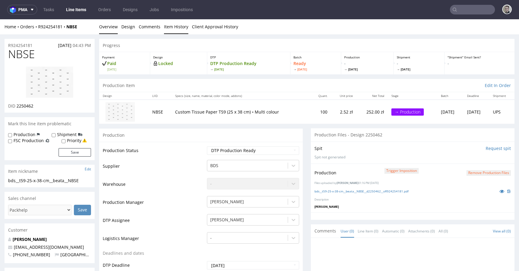
click at [182, 29] on link "Item History" at bounding box center [176, 26] width 24 height 15
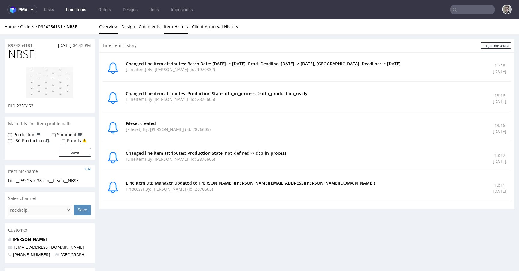
click at [113, 26] on link "Overview" at bounding box center [108, 26] width 19 height 15
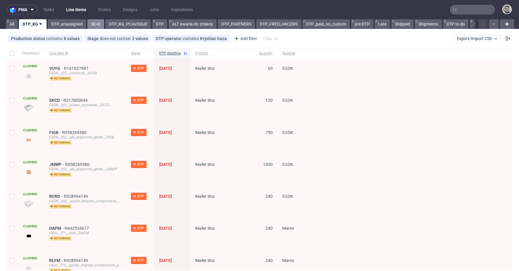
click at [100, 26] on link "SE+E" at bounding box center [95, 24] width 17 height 10
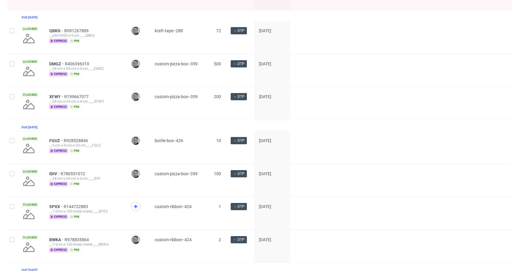
scroll to position [228, 0]
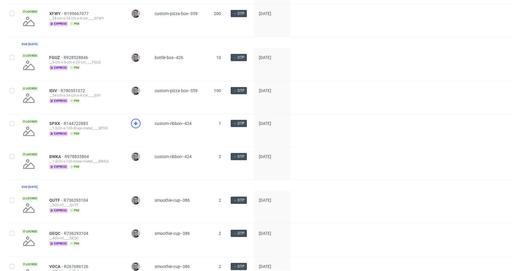
click at [136, 127] on icon at bounding box center [135, 123] width 7 height 7
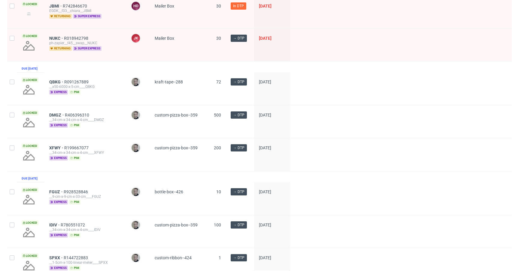
scroll to position [0, 0]
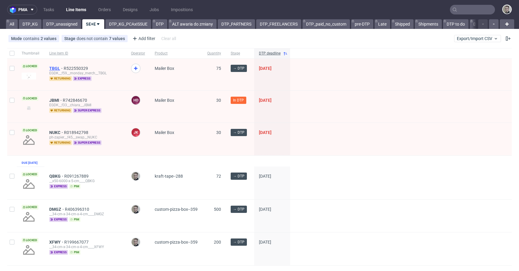
click at [49, 66] on span "TBGL" at bounding box center [56, 68] width 14 height 5
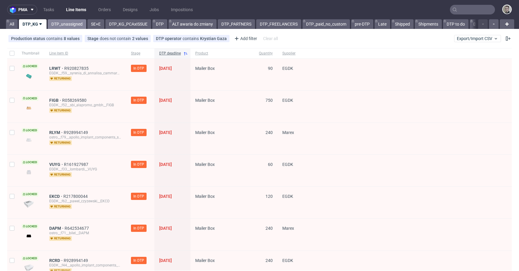
click at [66, 24] on link "DTP_unassigned" at bounding box center [67, 24] width 38 height 10
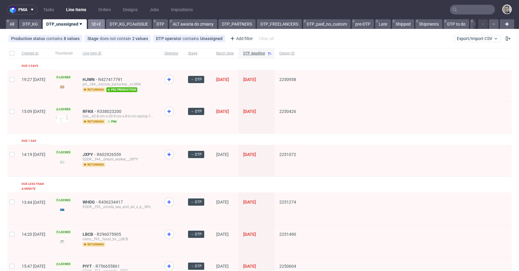
click at [89, 19] on link "SE+E" at bounding box center [96, 24] width 17 height 10
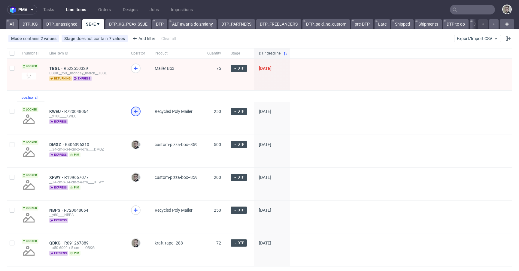
click at [135, 112] on icon at bounding box center [135, 111] width 7 height 7
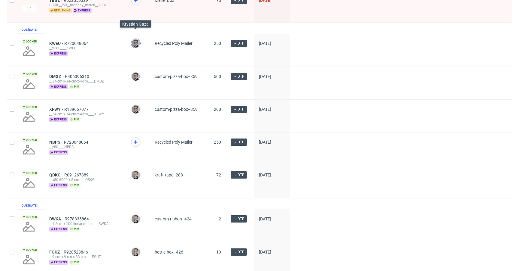
scroll to position [73, 0]
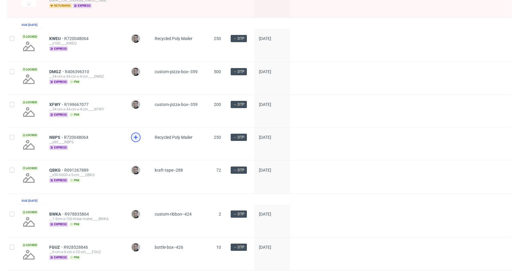
click at [133, 141] on icon at bounding box center [135, 136] width 7 height 7
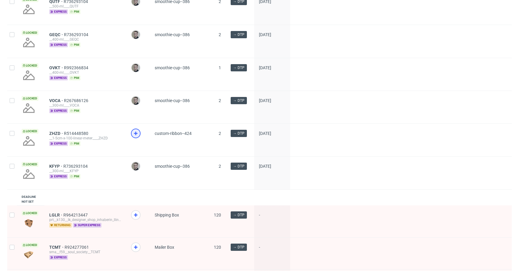
click at [137, 137] on icon at bounding box center [135, 133] width 7 height 7
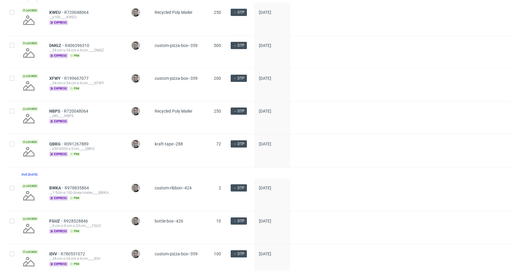
scroll to position [0, 0]
